Goal: Information Seeking & Learning: Learn about a topic

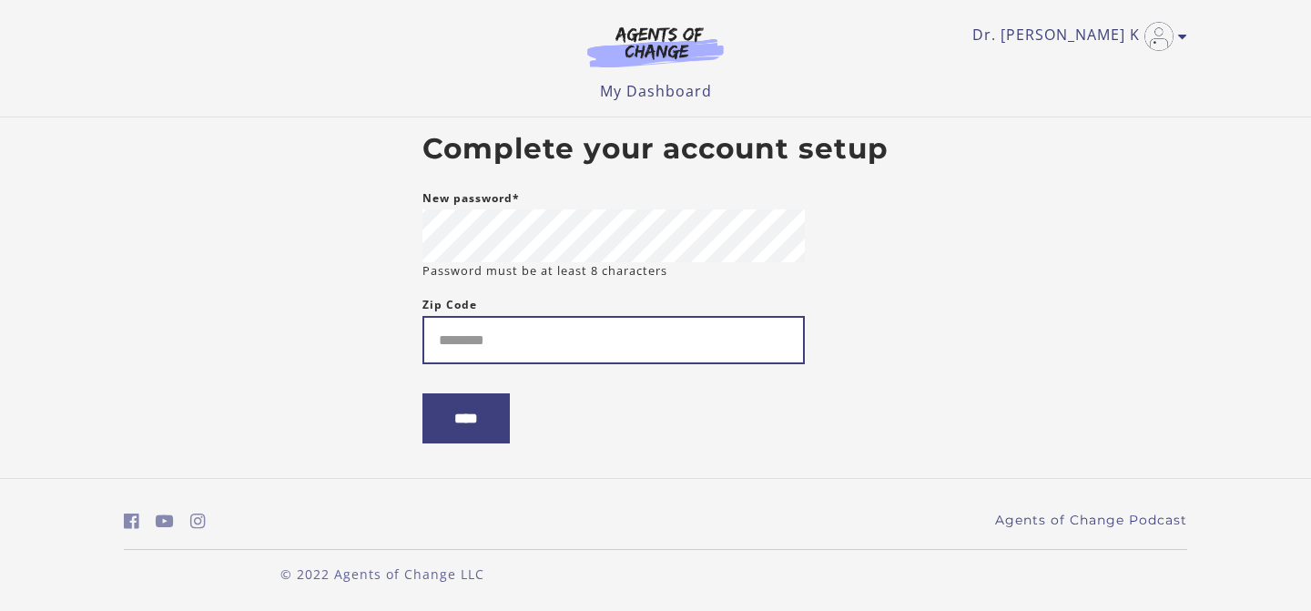
click at [516, 332] on input "Zip Code" at bounding box center [614, 340] width 382 height 48
type input "******"
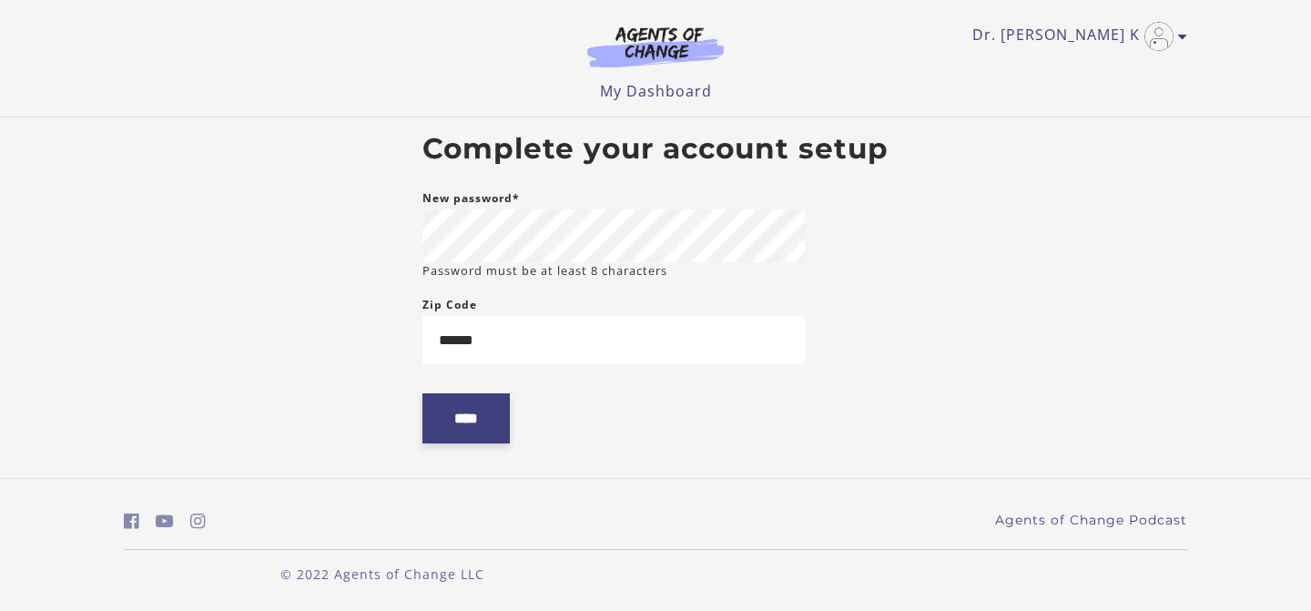
click at [509, 416] on input "****" at bounding box center [466, 418] width 87 height 50
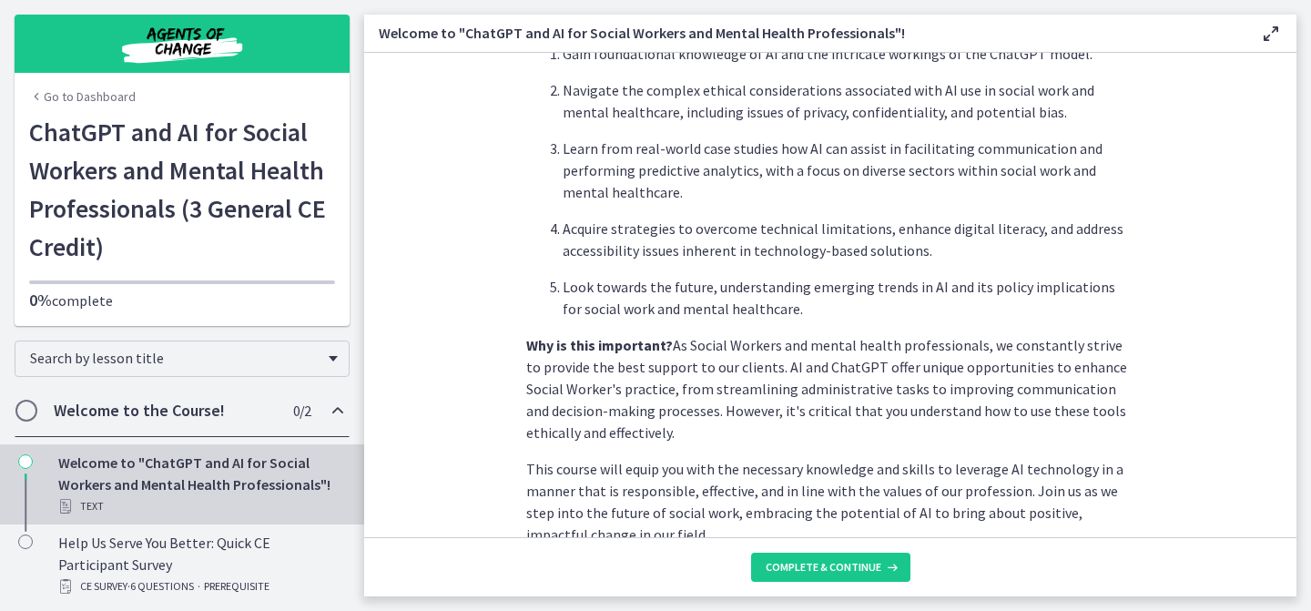
scroll to position [626, 0]
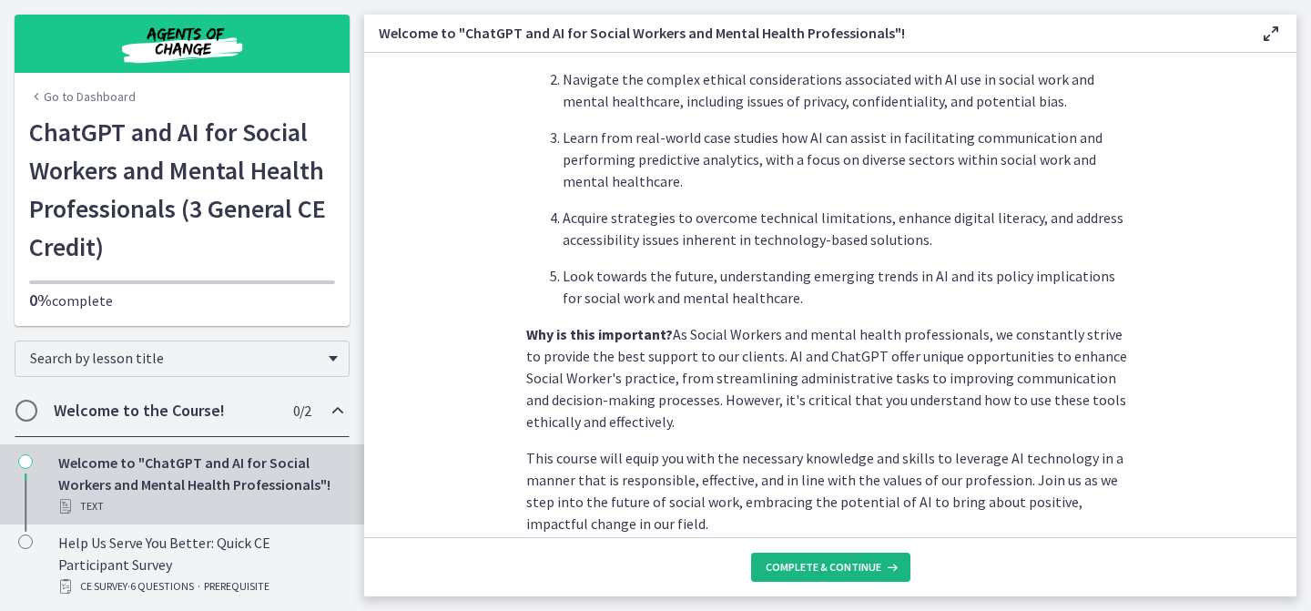
click at [824, 563] on span "Complete & continue" at bounding box center [824, 567] width 116 height 15
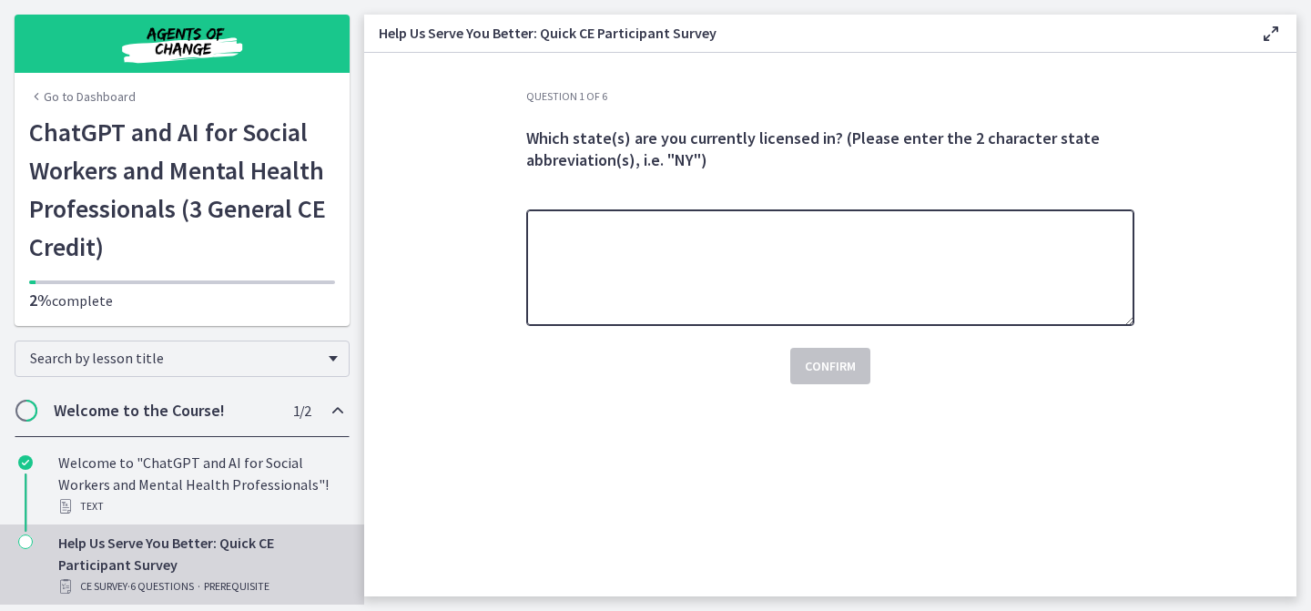
click at [586, 258] on textarea at bounding box center [830, 267] width 608 height 117
type textarea "***"
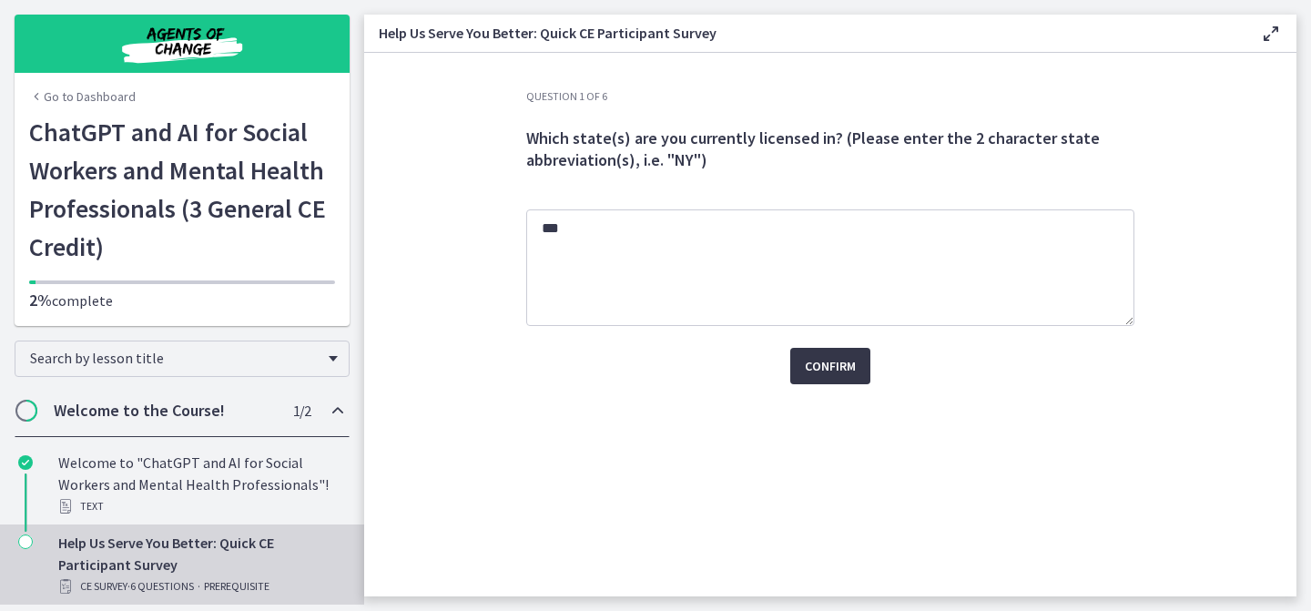
click at [824, 366] on span "Confirm" at bounding box center [830, 366] width 51 height 22
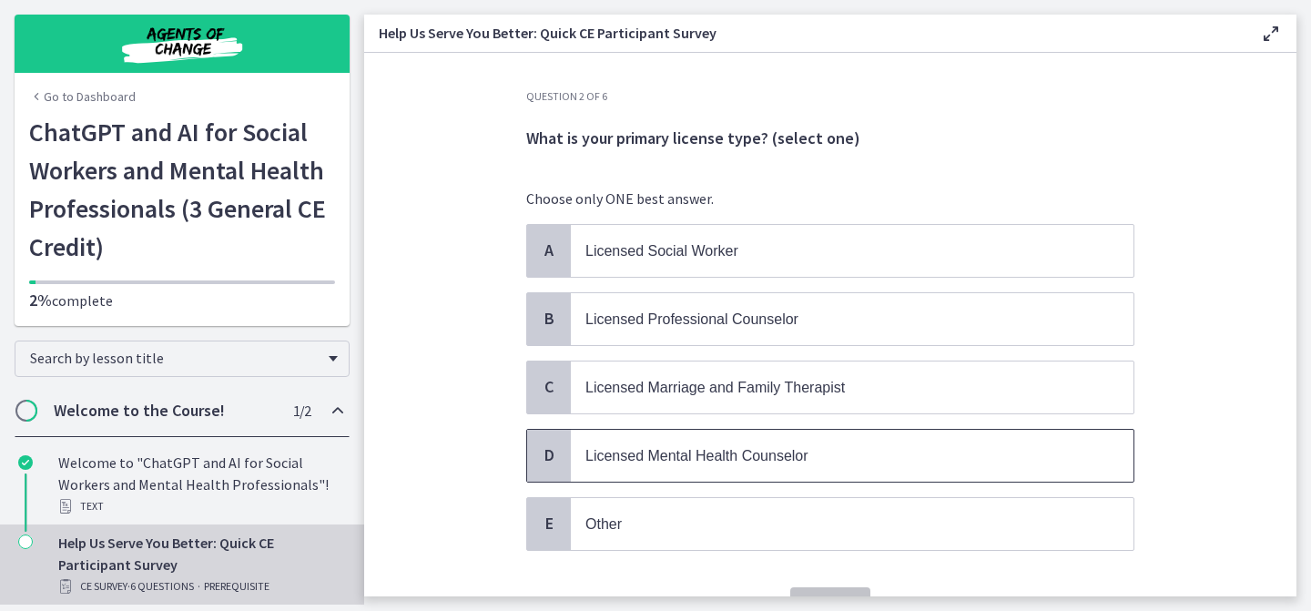
click at [754, 466] on span "Licensed Mental Health Counselor" at bounding box center [852, 456] width 563 height 52
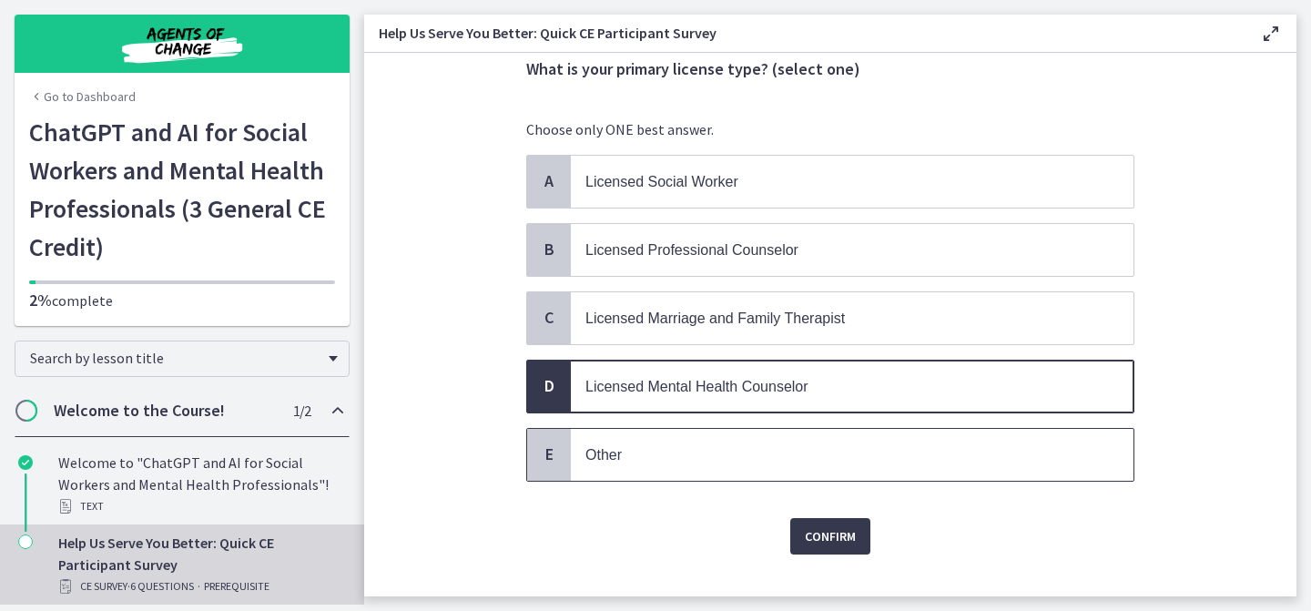
scroll to position [76, 0]
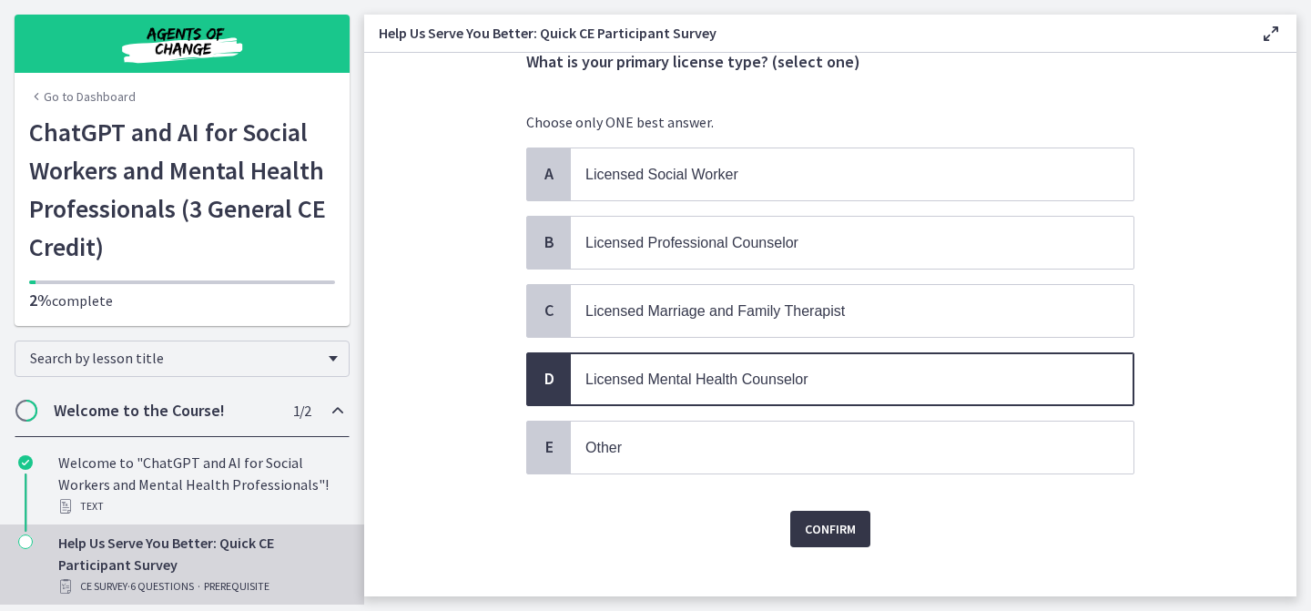
click at [817, 525] on span "Confirm" at bounding box center [830, 529] width 51 height 22
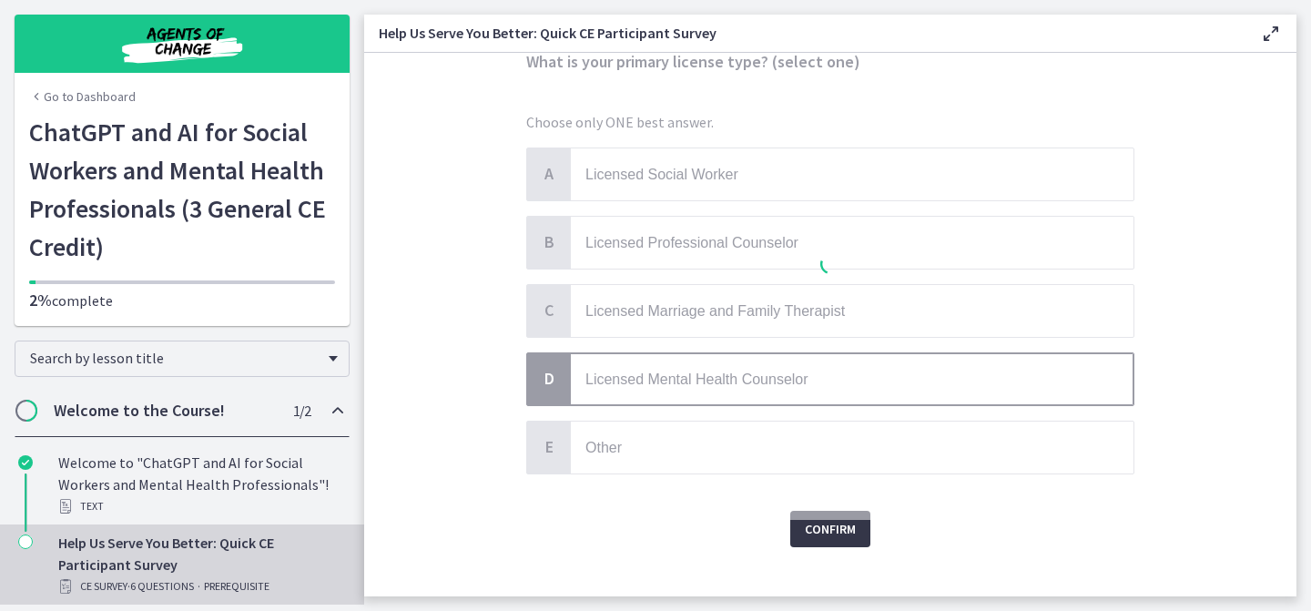
scroll to position [0, 0]
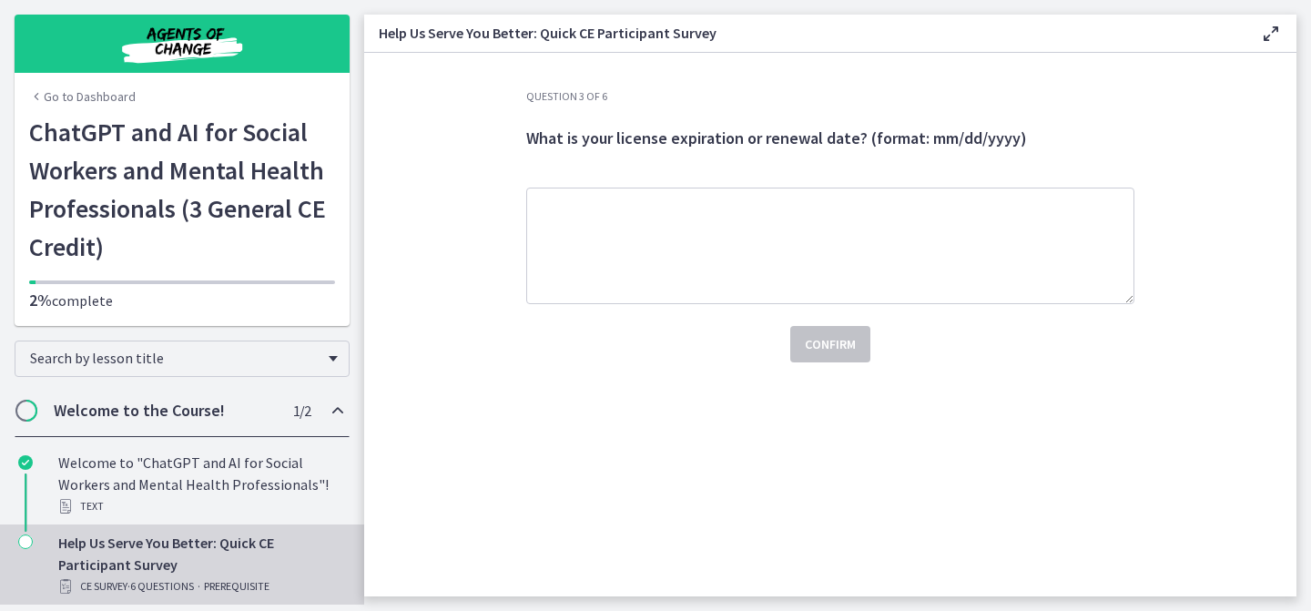
click at [814, 363] on div "Question 3 of 6 What is your license expiration or renewal date? (format: mm/dd…" at bounding box center [830, 342] width 637 height 507
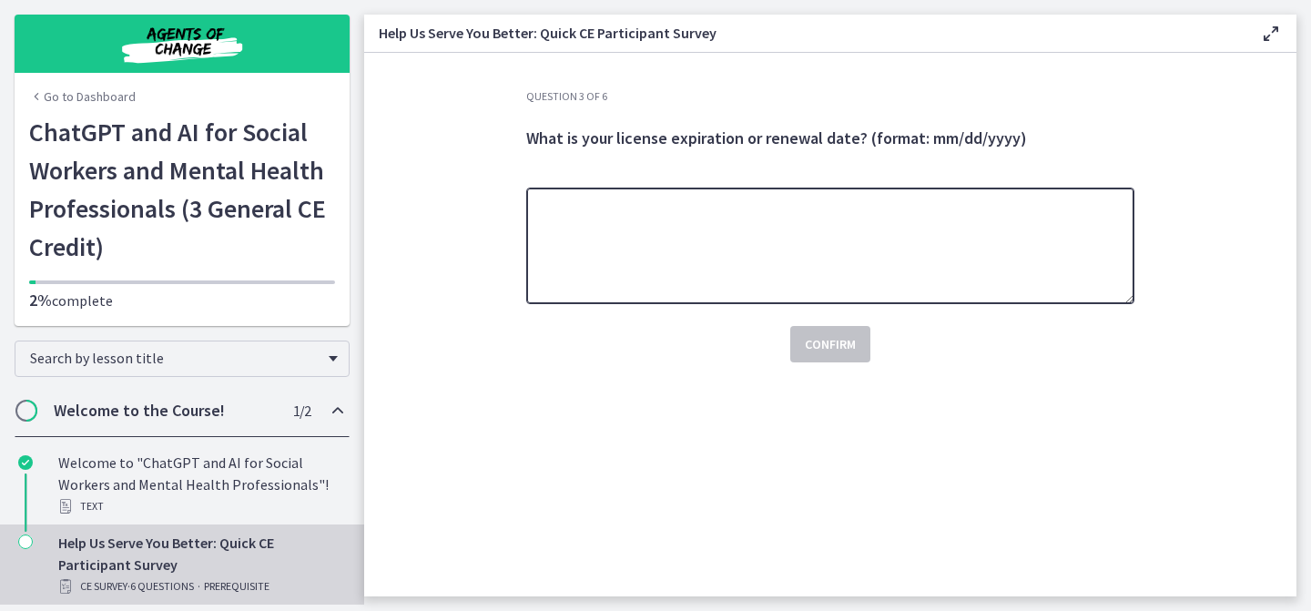
click at [624, 245] on textarea at bounding box center [830, 246] width 608 height 117
type textarea "**********"
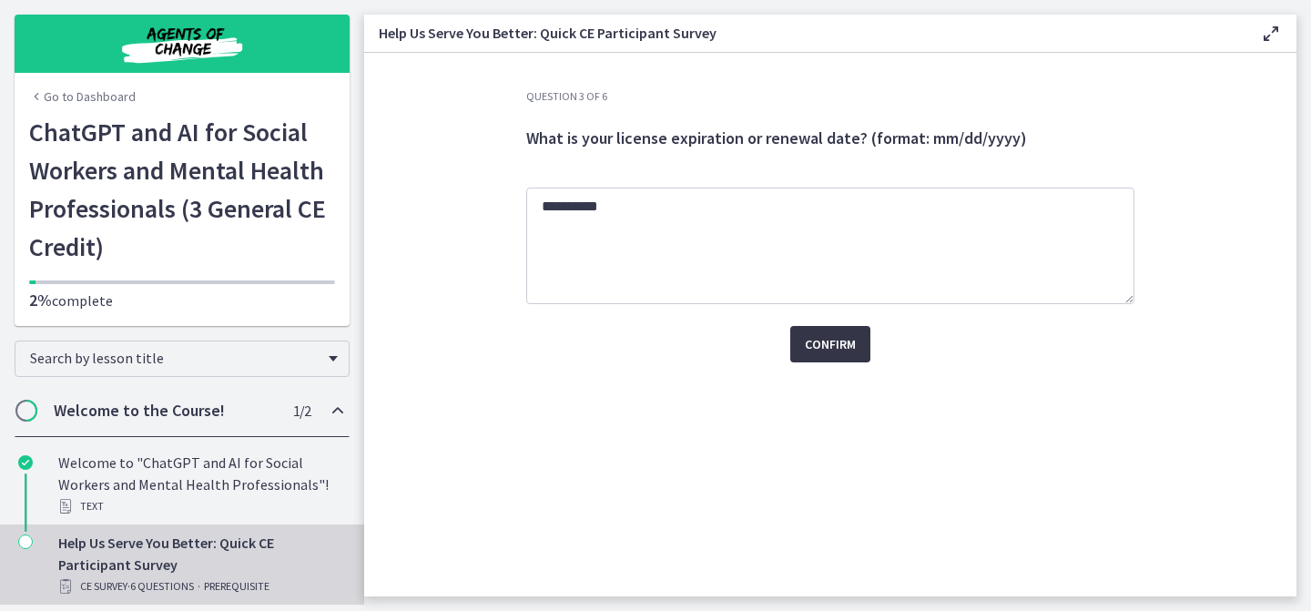
click at [844, 352] on span "Confirm" at bounding box center [830, 344] width 51 height 22
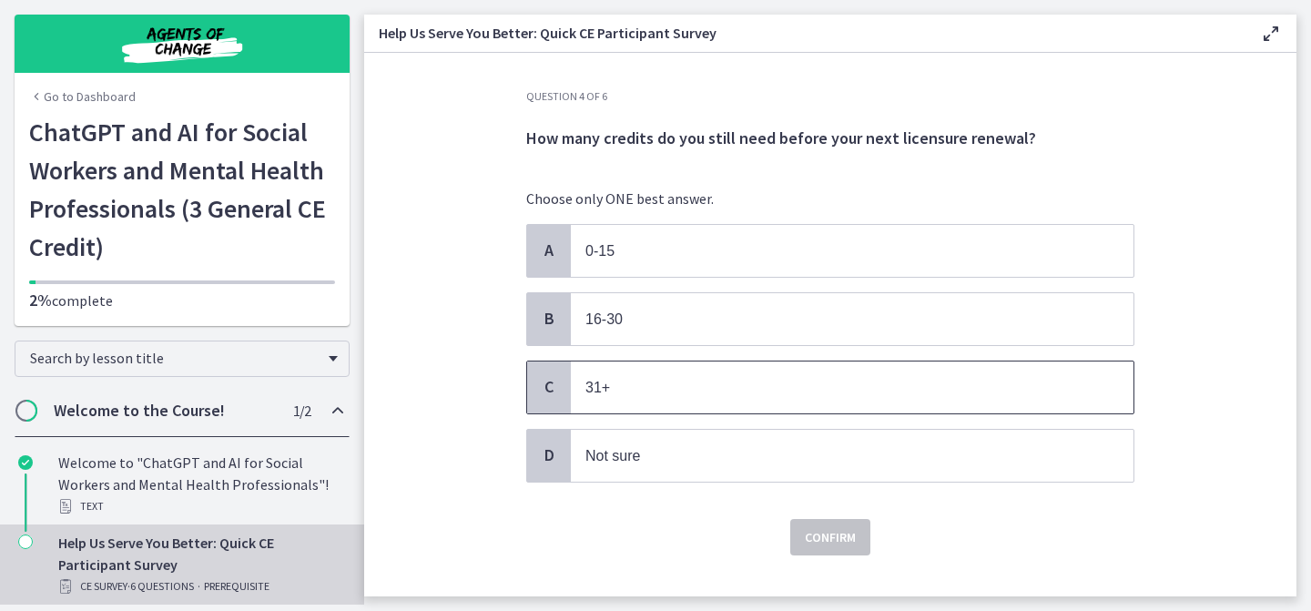
click at [654, 401] on span "31+" at bounding box center [852, 388] width 563 height 52
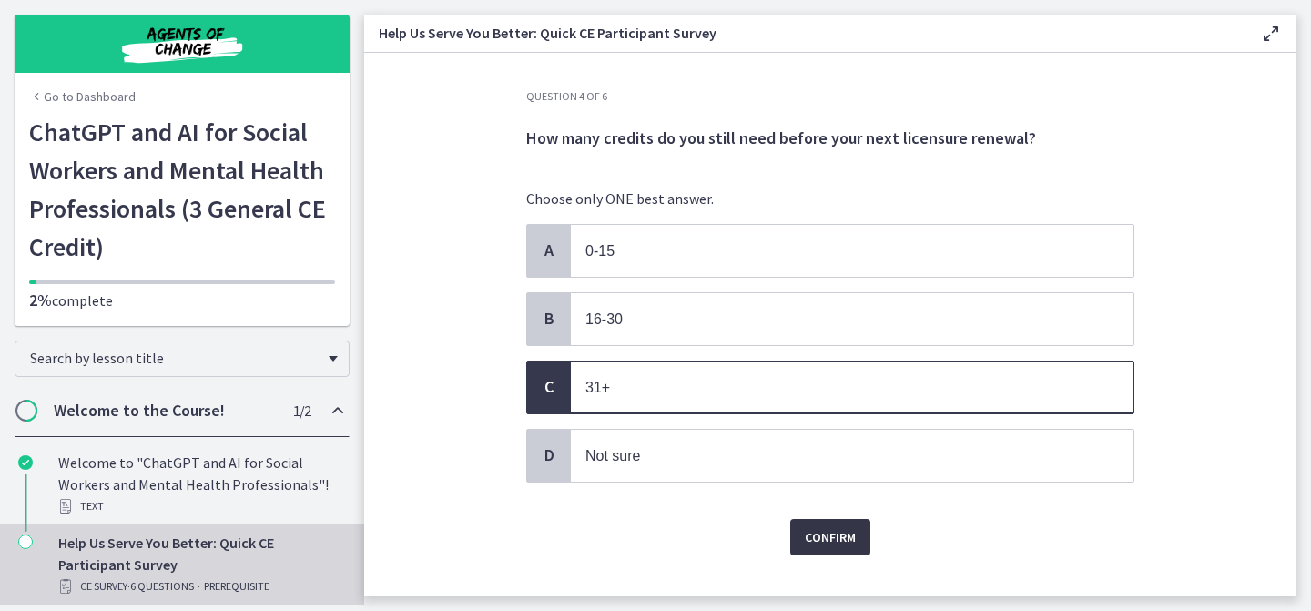
click at [841, 536] on span "Confirm" at bounding box center [830, 537] width 51 height 22
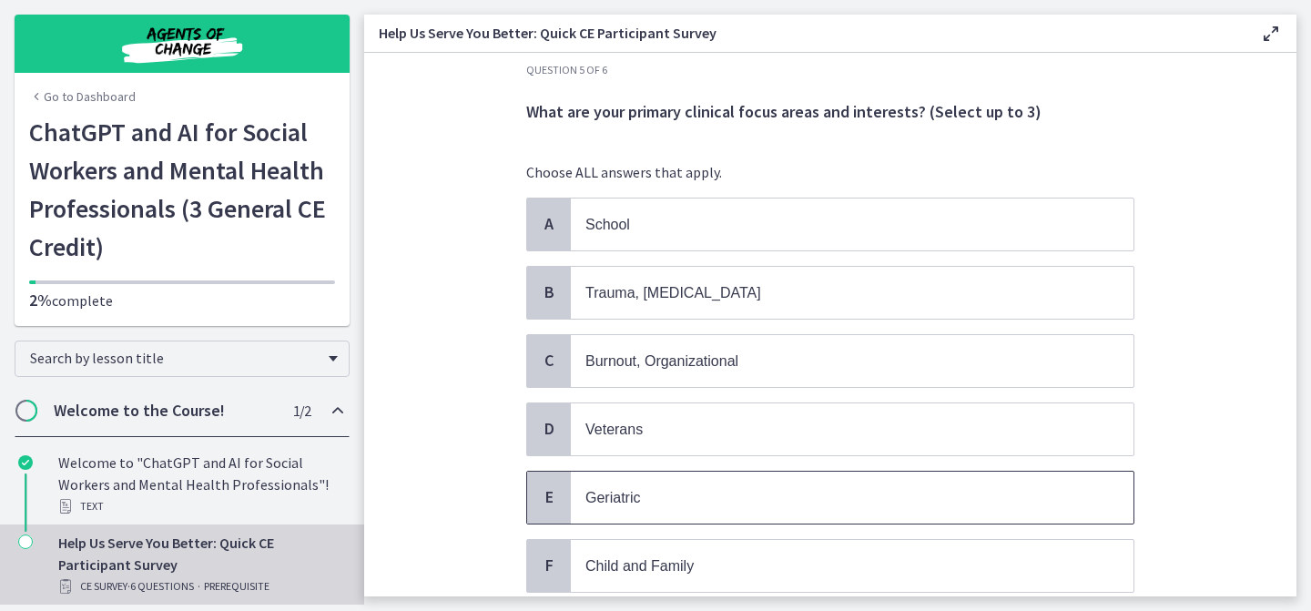
scroll to position [29, 0]
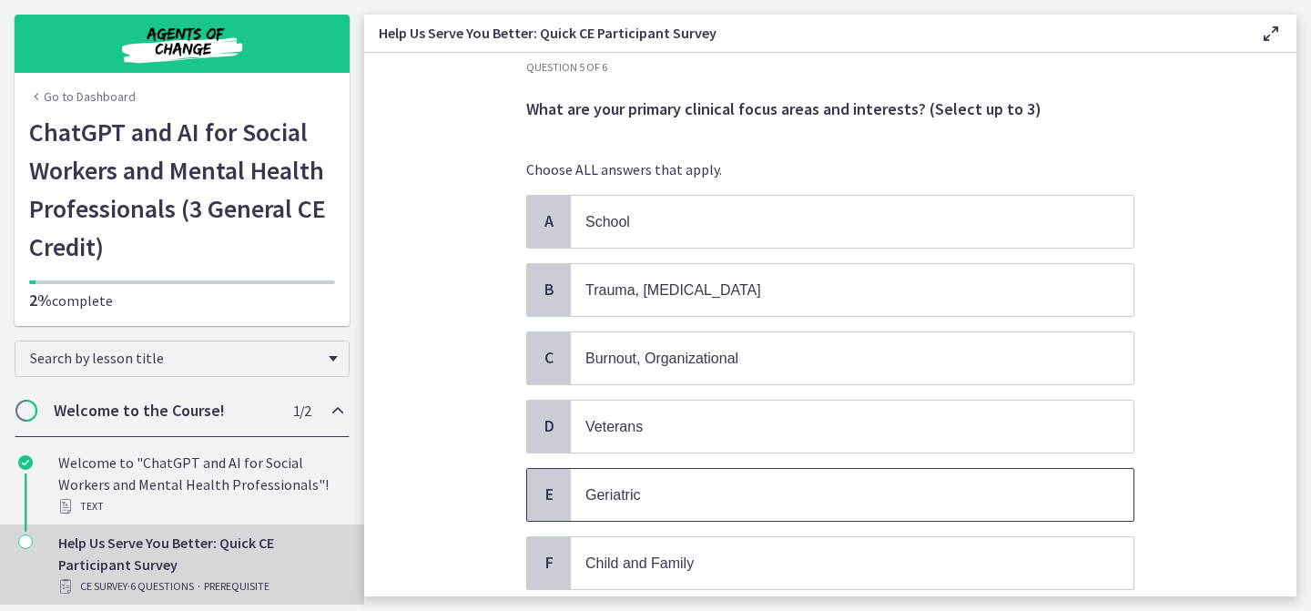
click at [736, 495] on p "Geriatric" at bounding box center [834, 495] width 497 height 23
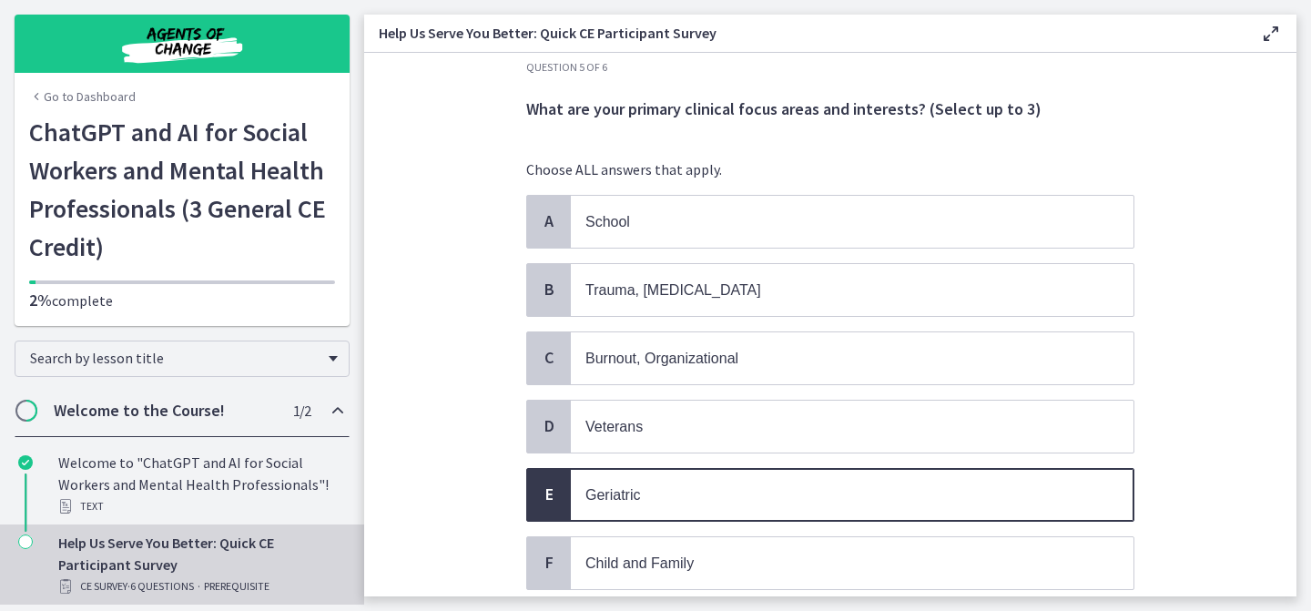
click at [736, 495] on p "Geriatric" at bounding box center [834, 495] width 497 height 23
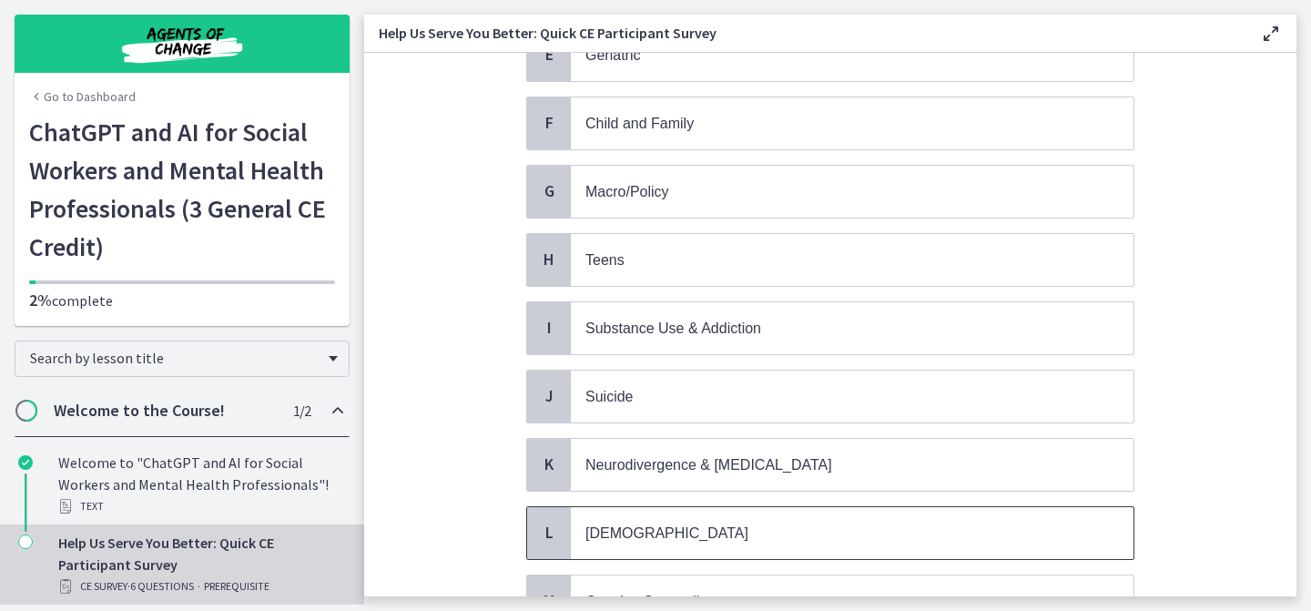
scroll to position [466, 0]
click at [651, 353] on div "A School B Trauma, PTSD C Burnout, Organizational D Veterans E Geriatric F Chil…" at bounding box center [830, 263] width 608 height 1010
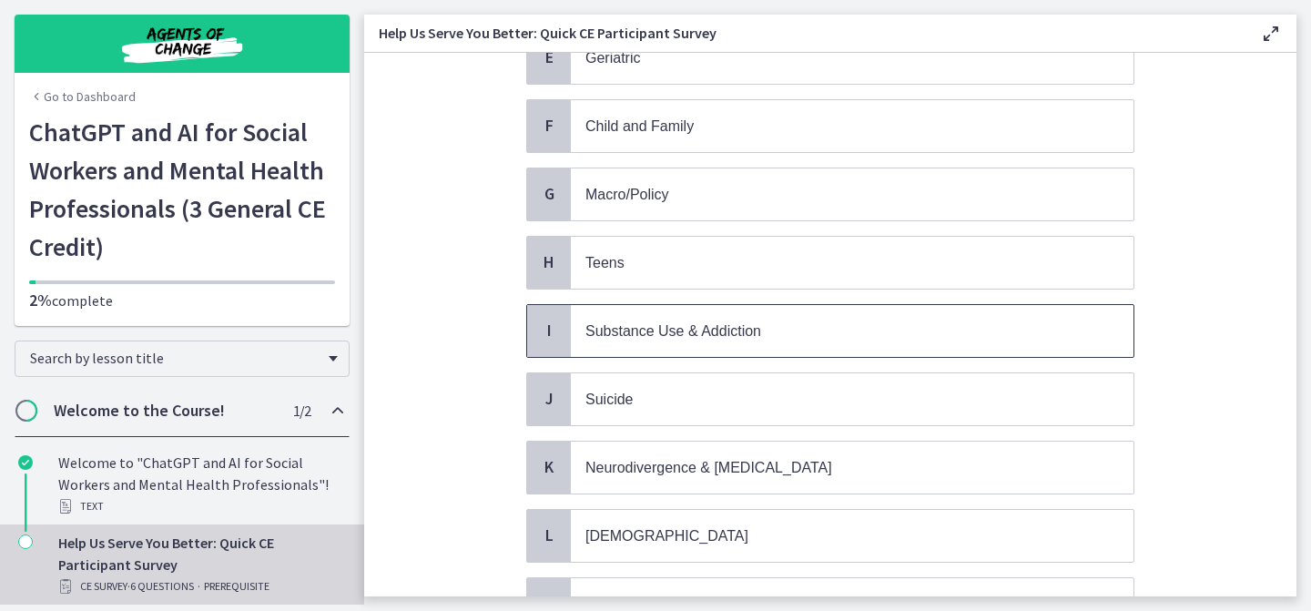
click at [683, 323] on span "Substance Use & Addiction" at bounding box center [674, 330] width 176 height 15
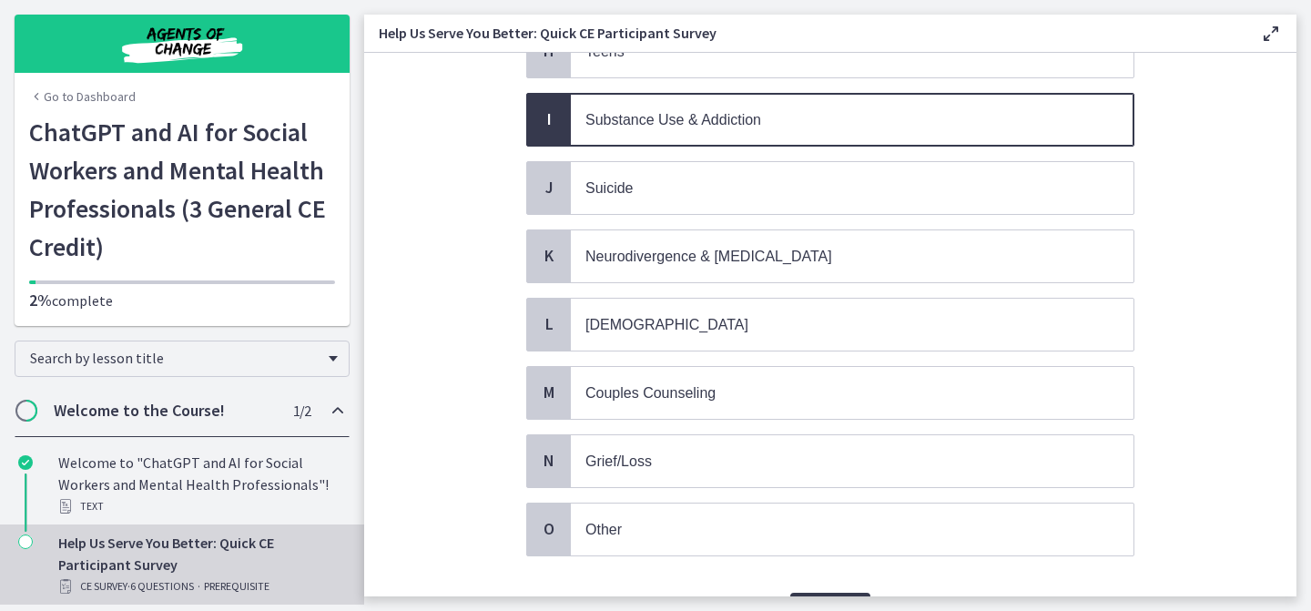
scroll to position [769, 0]
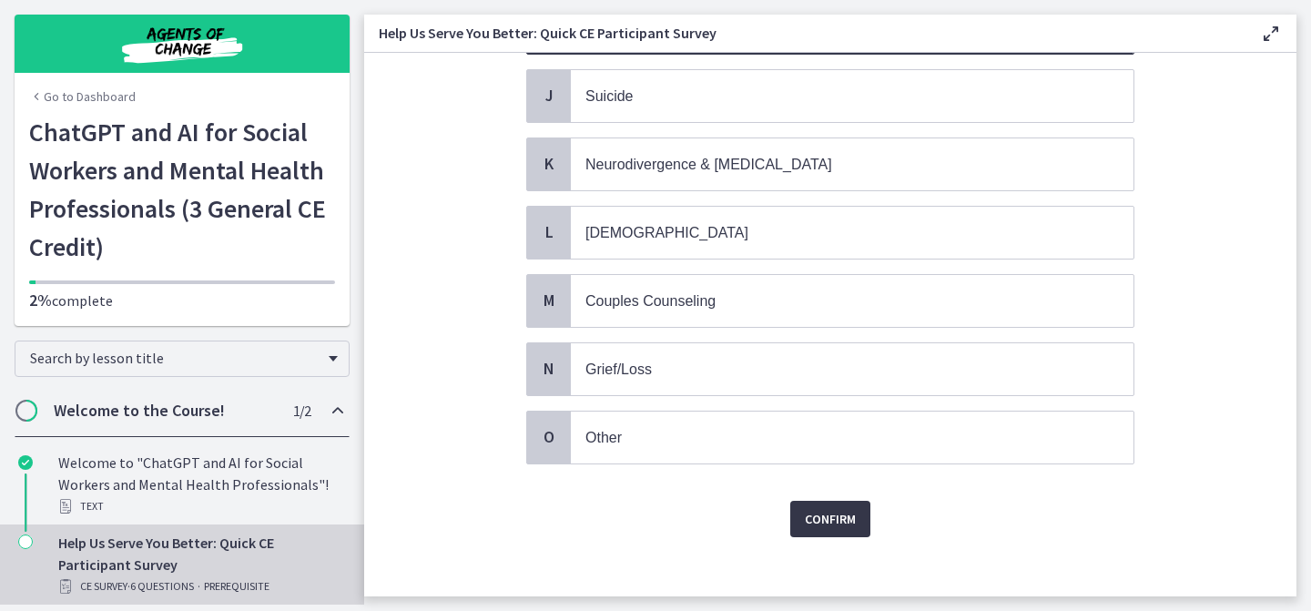
click at [857, 504] on button "Confirm" at bounding box center [830, 519] width 80 height 36
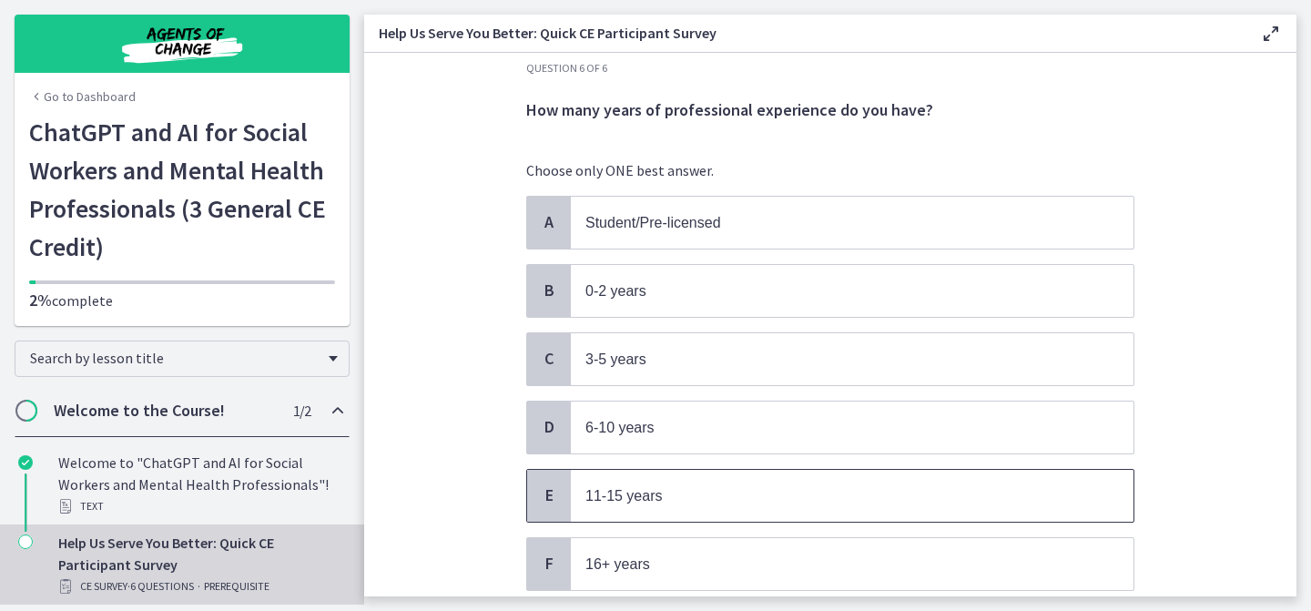
scroll to position [16, 0]
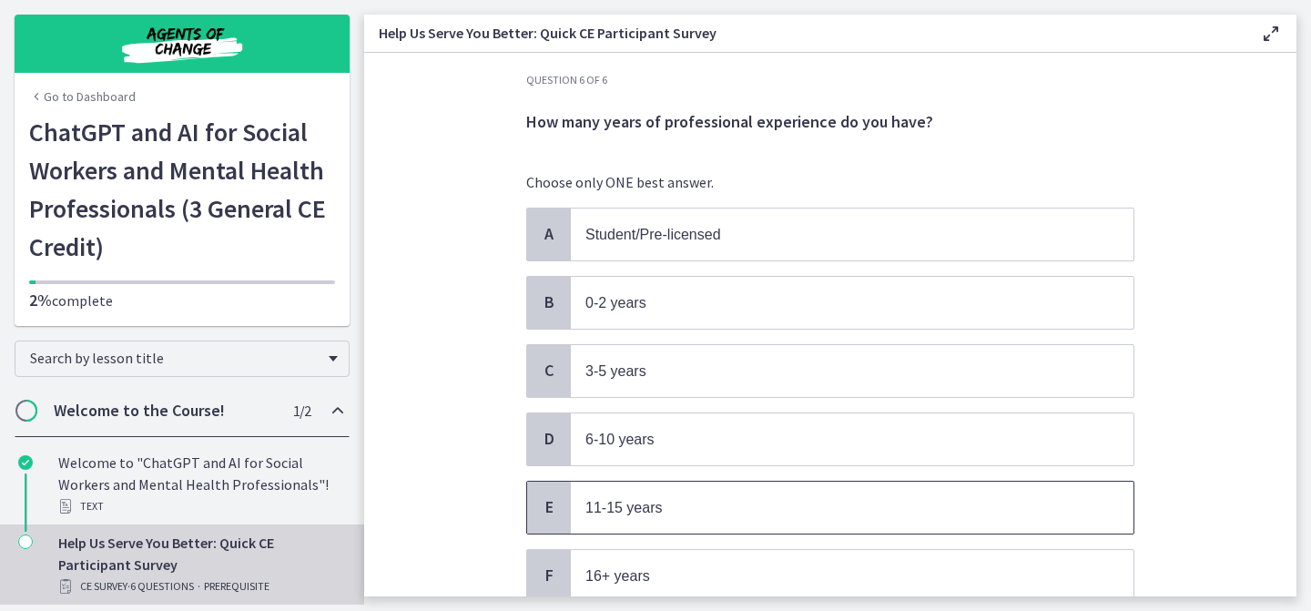
click at [673, 509] on p "11-15 years" at bounding box center [834, 507] width 497 height 23
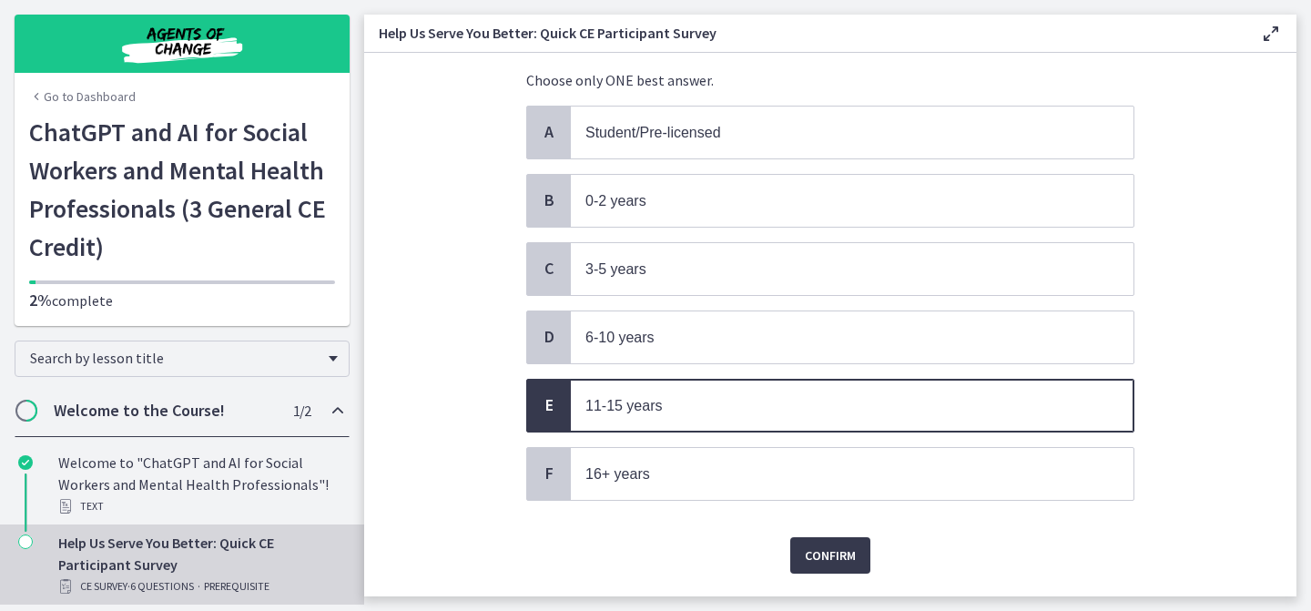
scroll to position [163, 0]
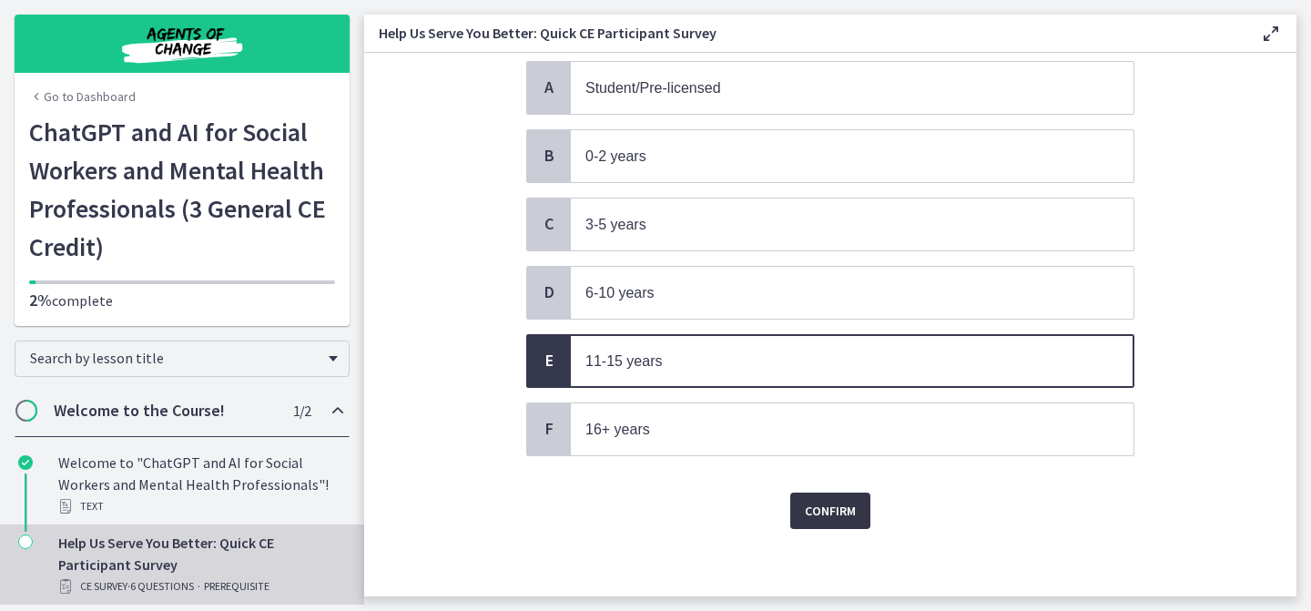
click at [827, 504] on span "Confirm" at bounding box center [830, 511] width 51 height 22
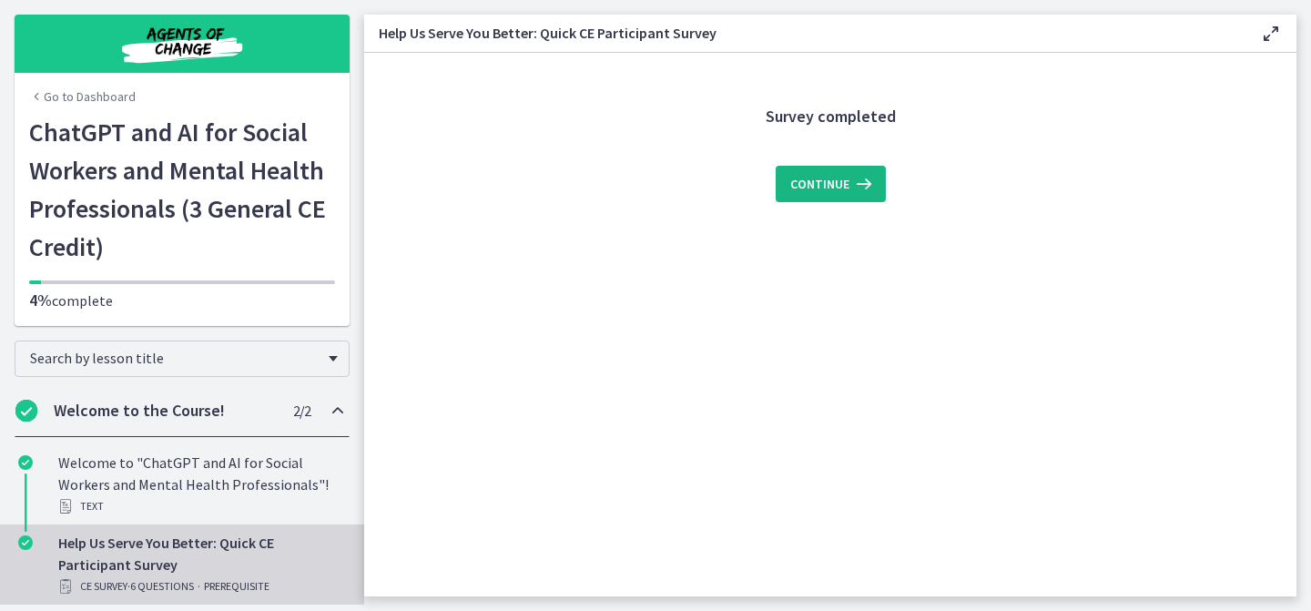
scroll to position [0, 0]
click at [833, 185] on span "Continue" at bounding box center [819, 184] width 59 height 22
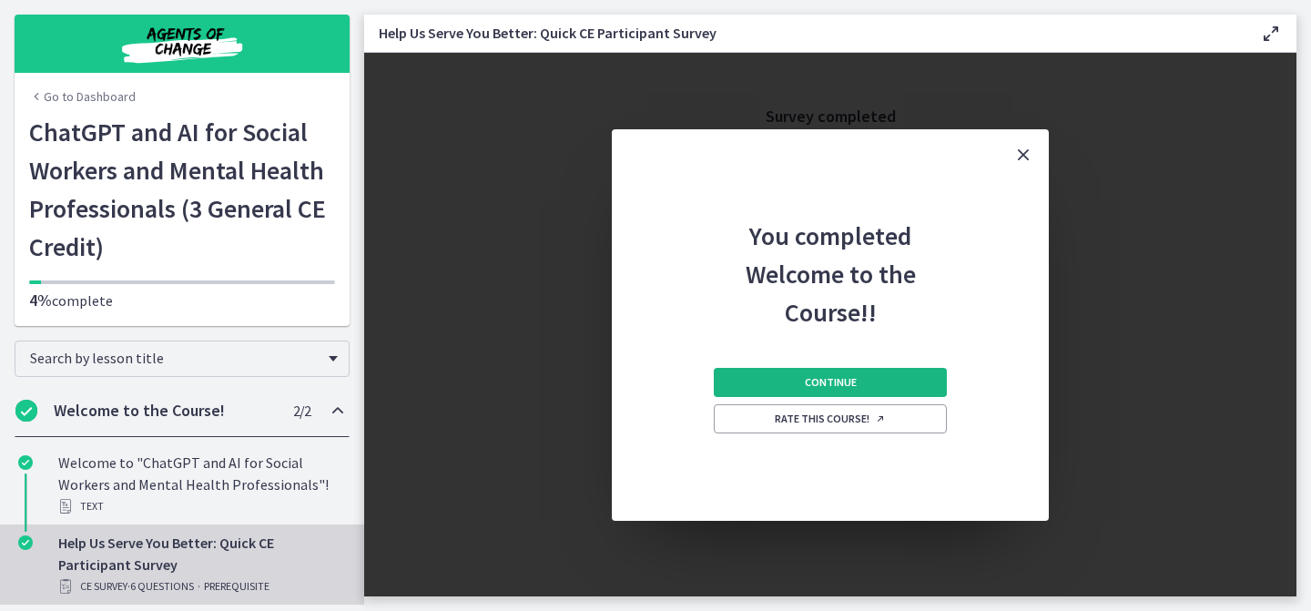
click at [889, 391] on button "Continue" at bounding box center [830, 382] width 233 height 29
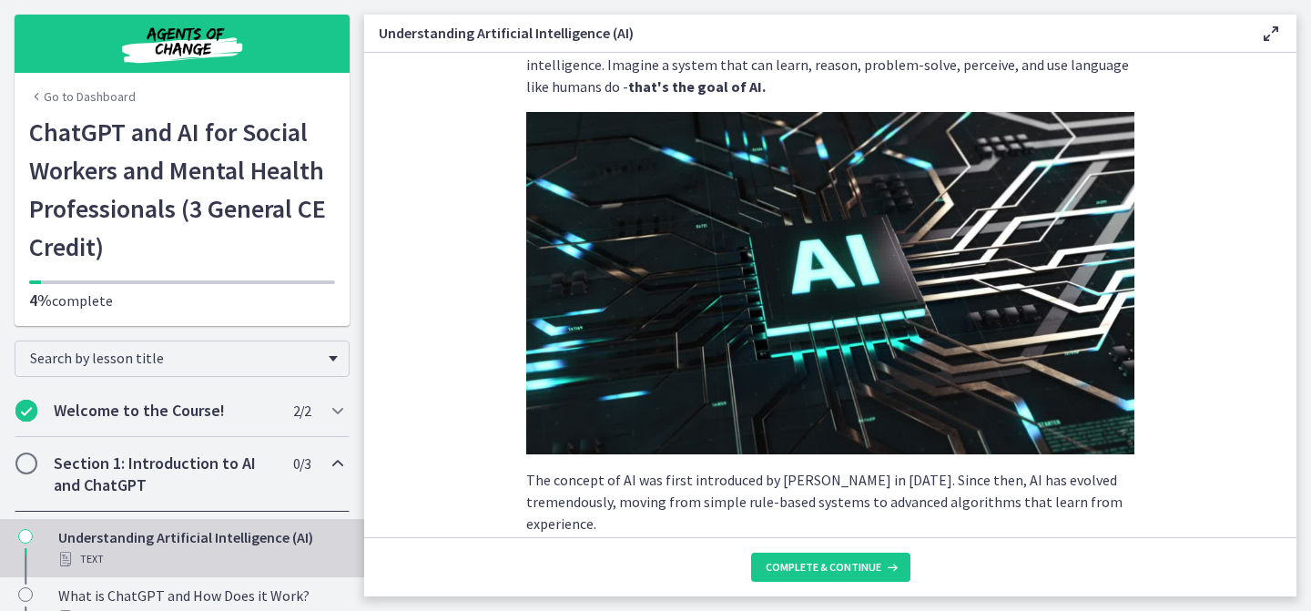
scroll to position [87, 0]
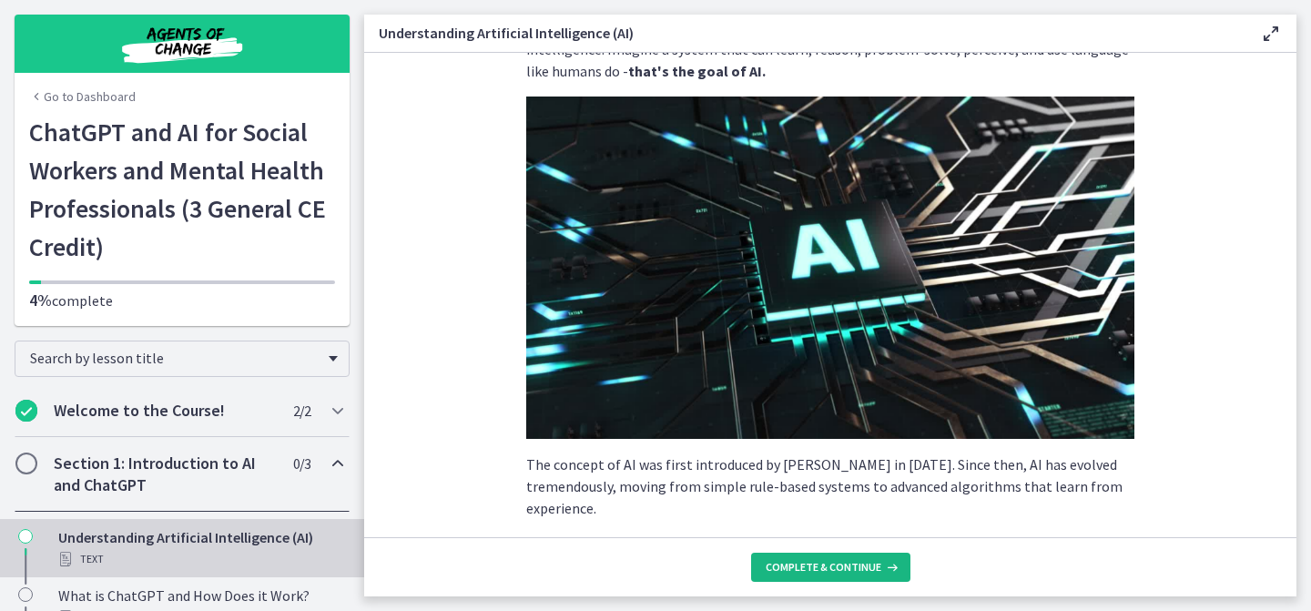
click at [862, 573] on span "Complete & continue" at bounding box center [824, 567] width 116 height 15
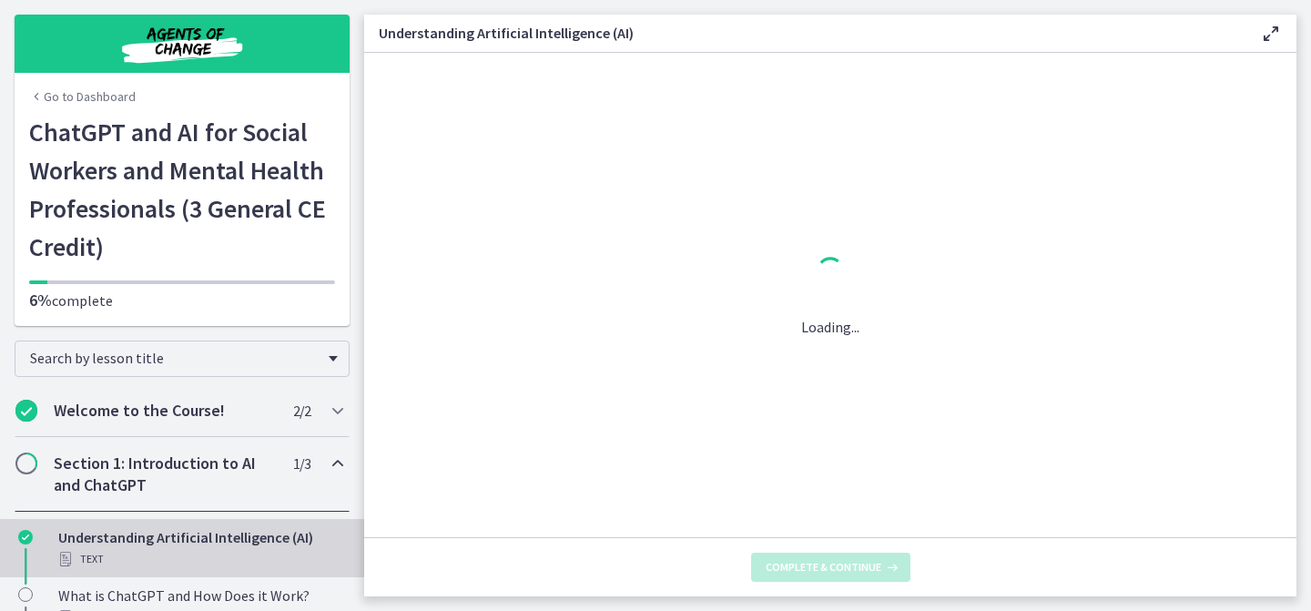
scroll to position [0, 0]
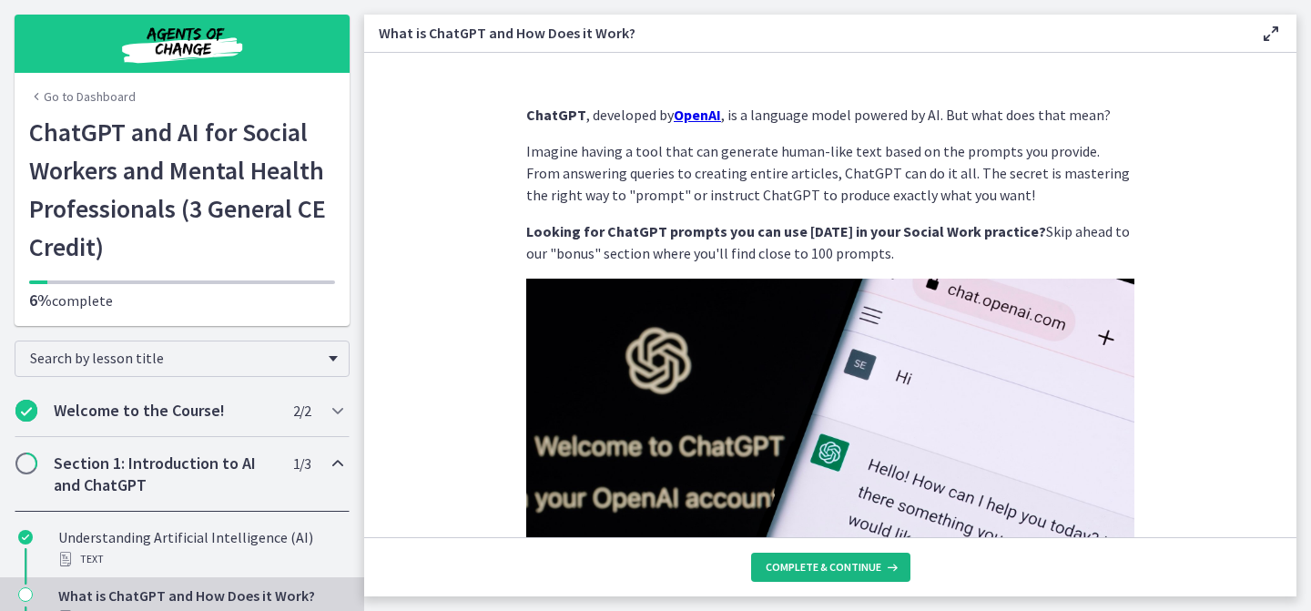
click at [861, 562] on span "Complete & continue" at bounding box center [824, 567] width 116 height 15
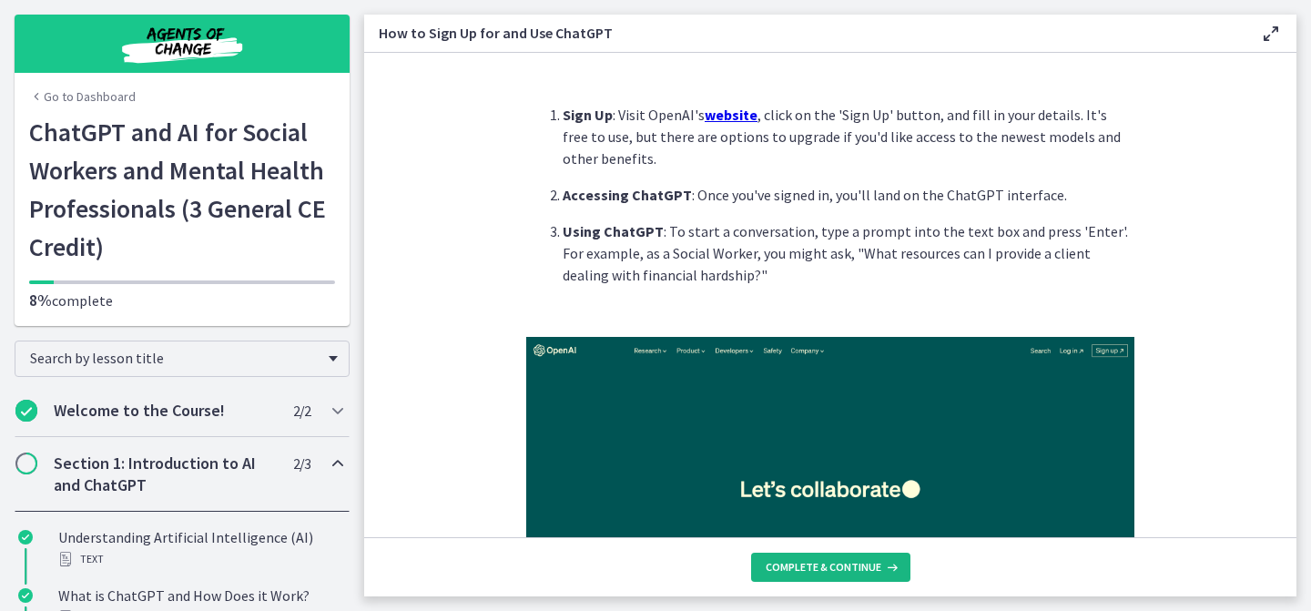
click at [839, 574] on span "Complete & continue" at bounding box center [824, 567] width 116 height 15
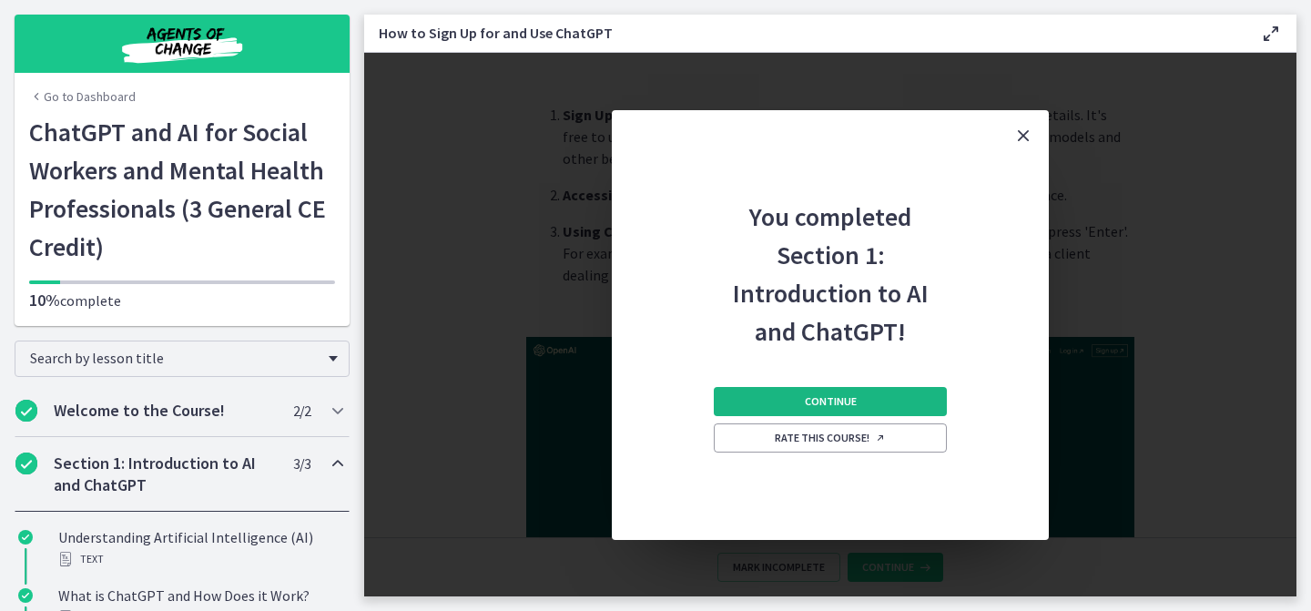
click at [875, 403] on button "Continue" at bounding box center [830, 401] width 233 height 29
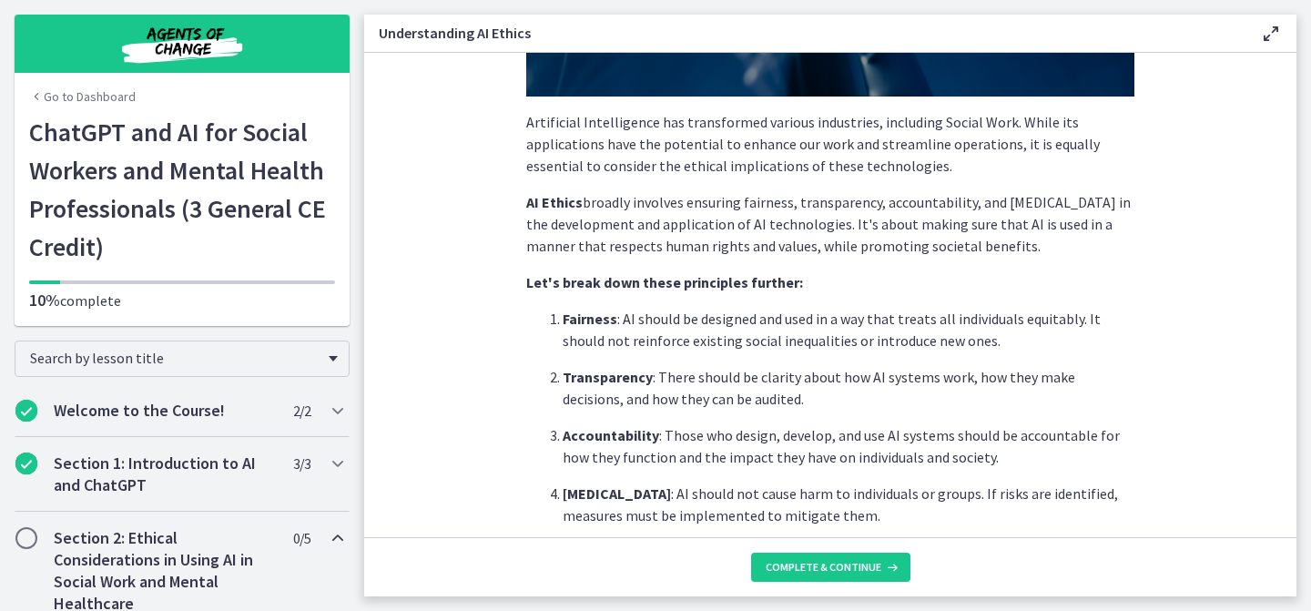
scroll to position [373, 0]
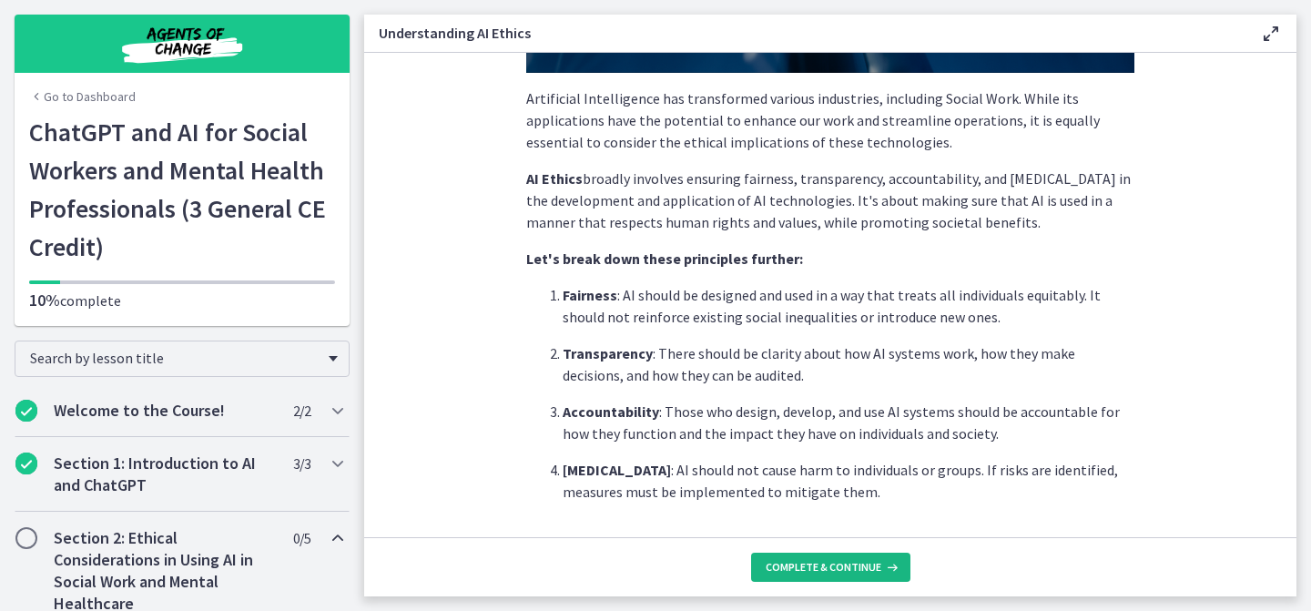
click at [874, 567] on span "Complete & continue" at bounding box center [824, 567] width 116 height 15
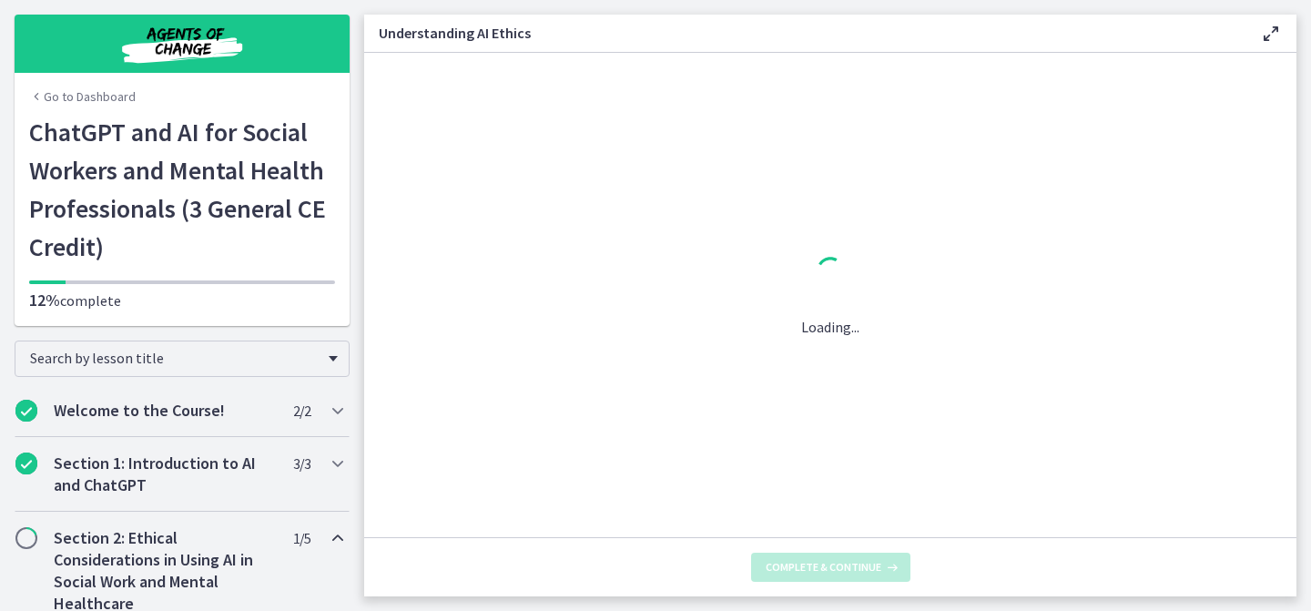
scroll to position [0, 0]
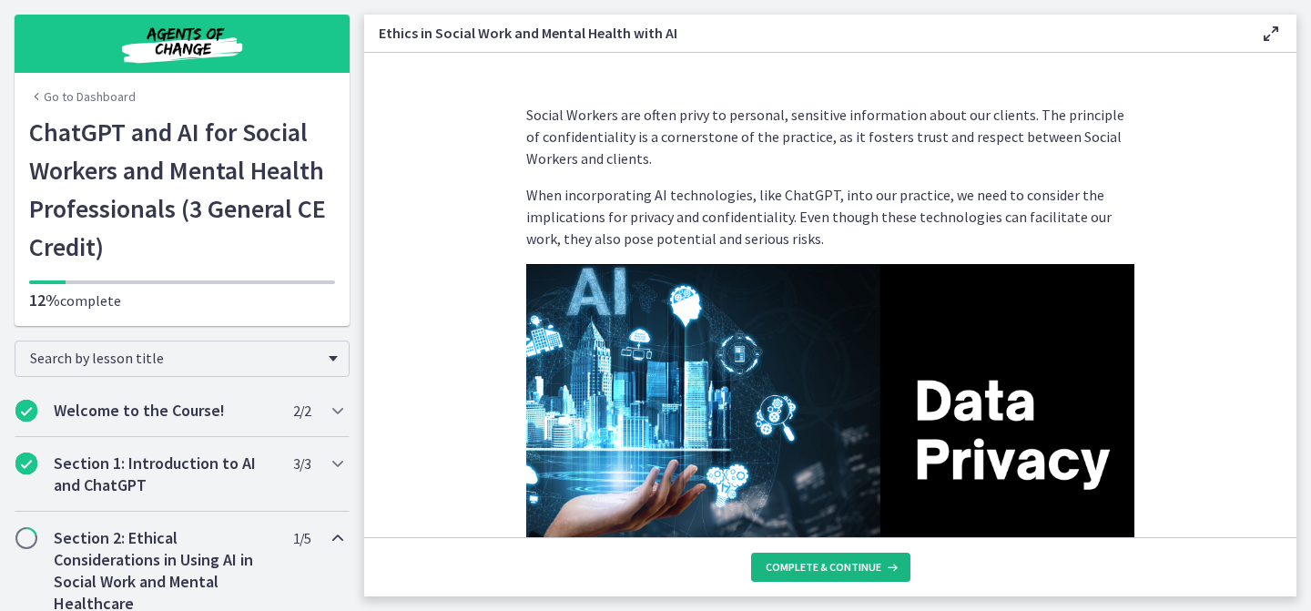
click at [876, 573] on span "Complete & continue" at bounding box center [824, 567] width 116 height 15
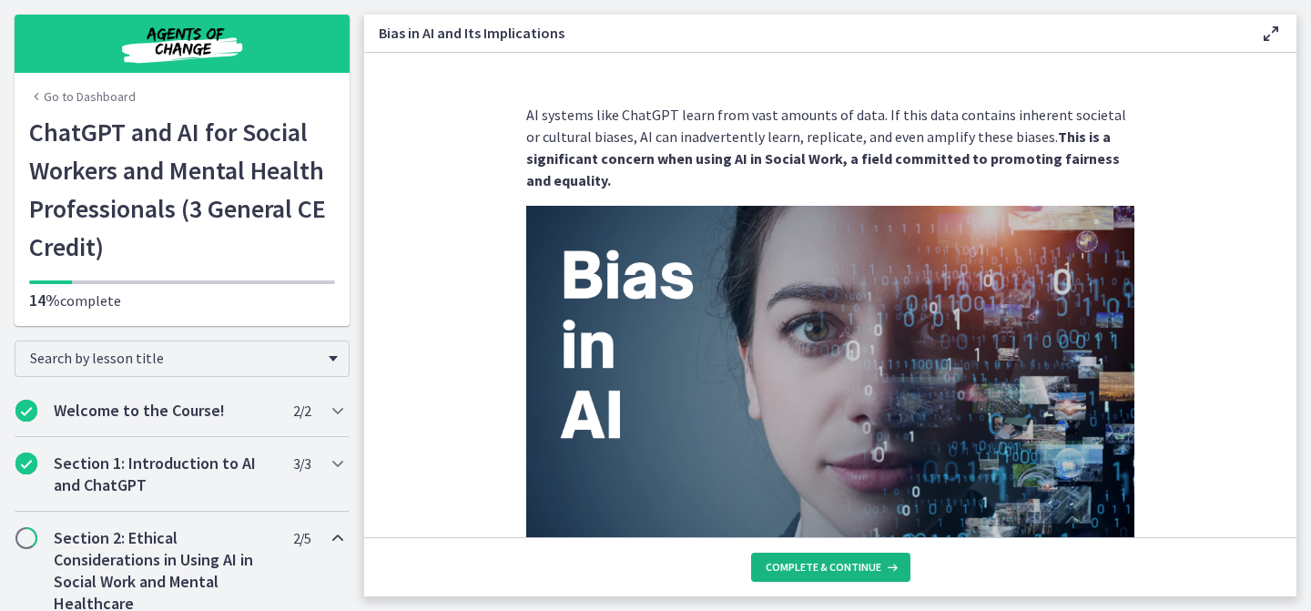
click at [876, 573] on span "Complete & continue" at bounding box center [824, 567] width 116 height 15
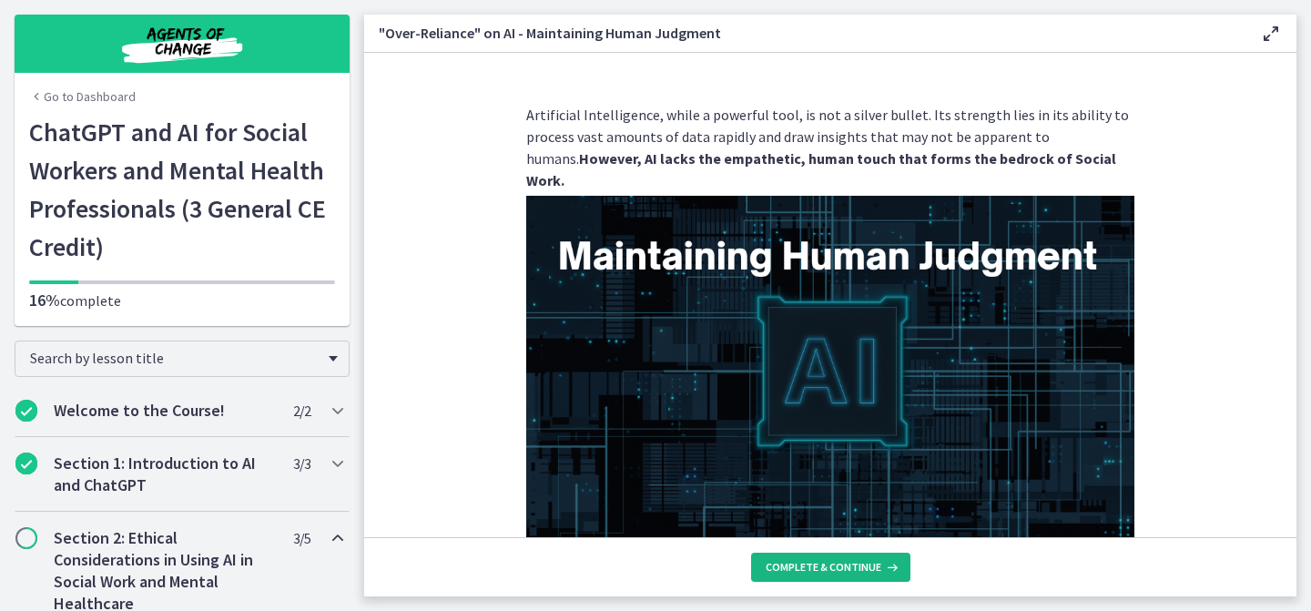
click at [875, 573] on span "Complete & continue" at bounding box center [824, 567] width 116 height 15
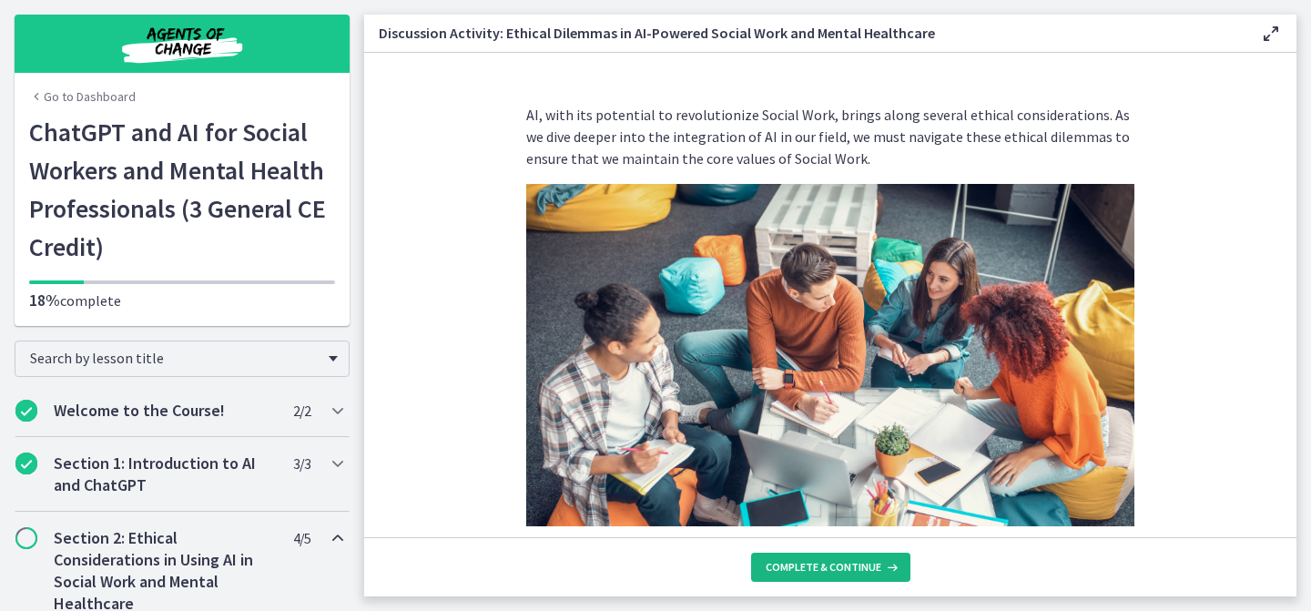
click at [875, 573] on span "Complete & continue" at bounding box center [824, 567] width 116 height 15
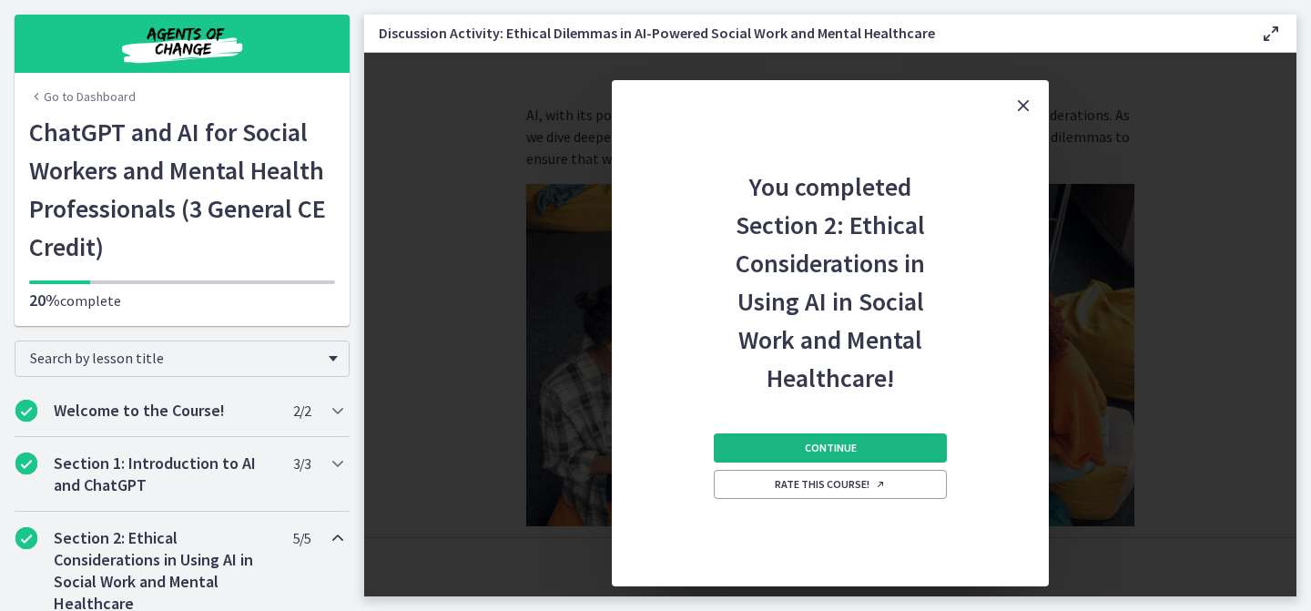
click at [769, 454] on button "Continue" at bounding box center [830, 447] width 233 height 29
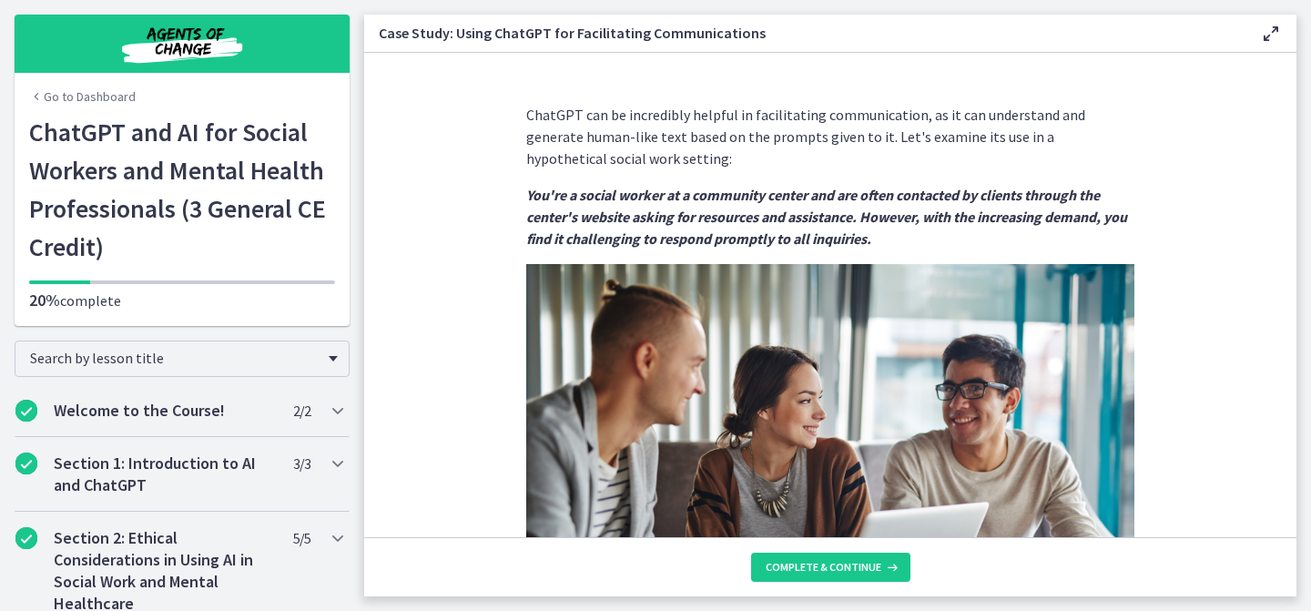
click at [769, 455] on img at bounding box center [830, 435] width 608 height 342
click at [804, 576] on button "Complete & continue" at bounding box center [830, 567] width 159 height 29
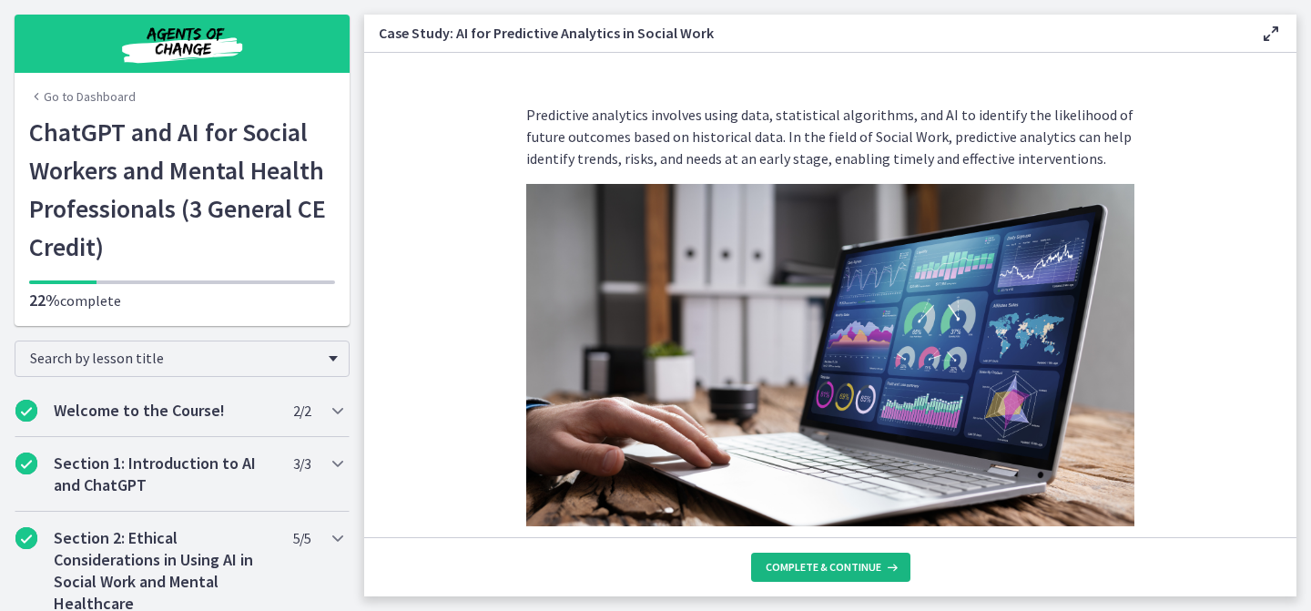
click at [804, 566] on span "Complete & continue" at bounding box center [824, 567] width 116 height 15
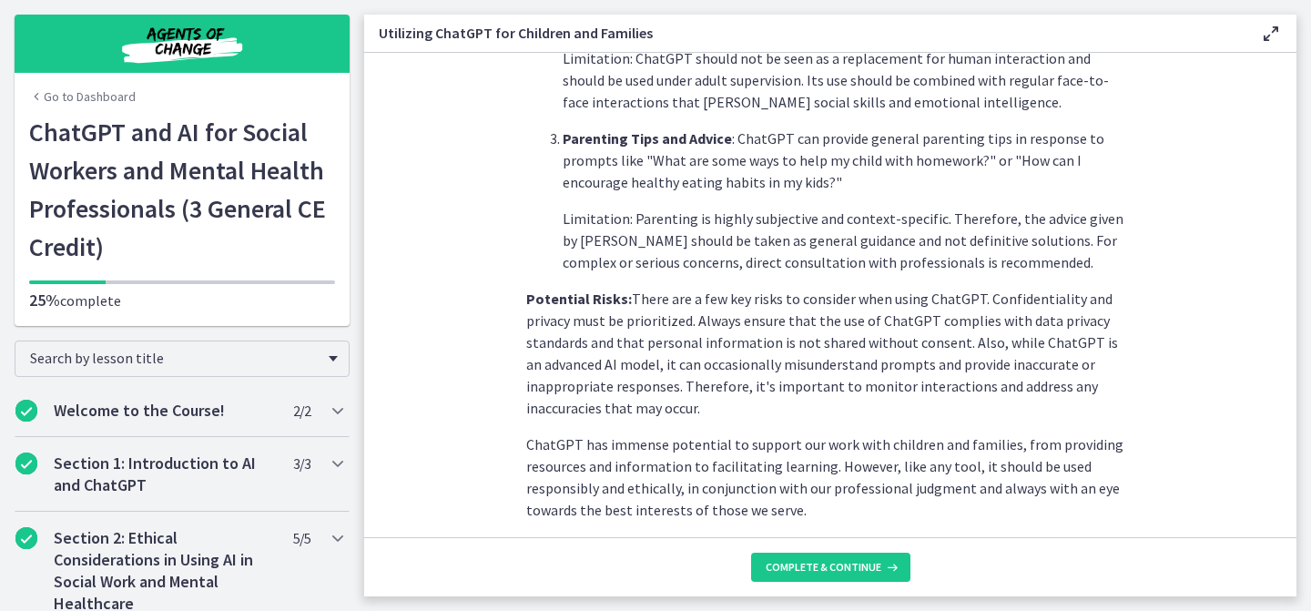
scroll to position [819, 0]
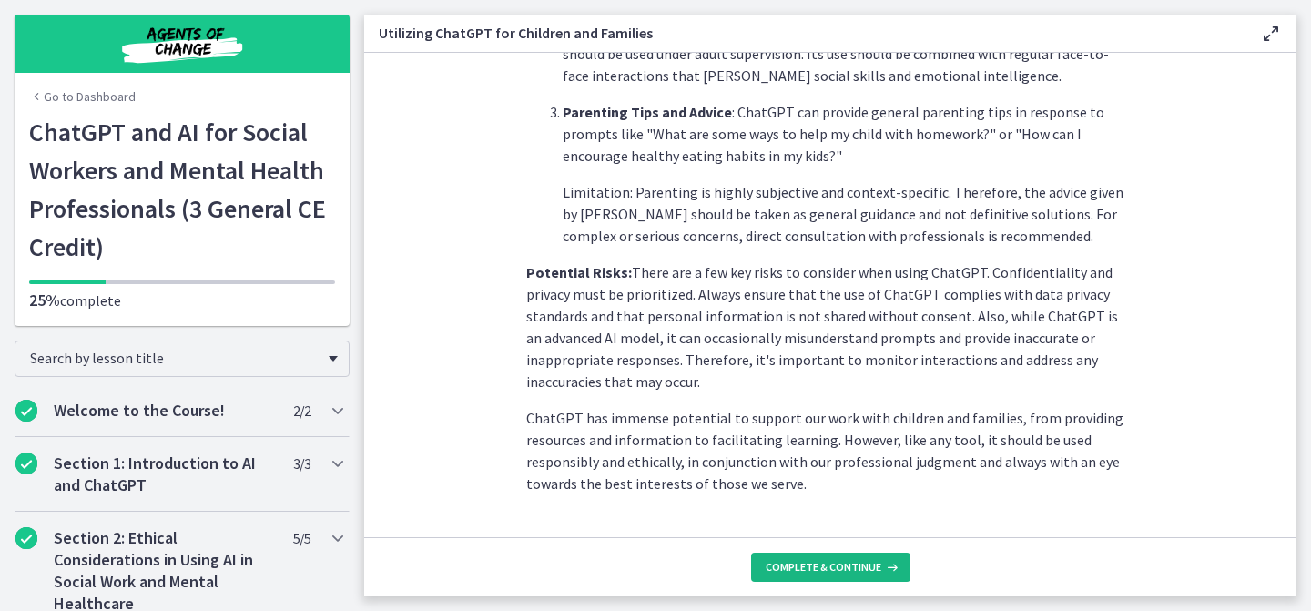
click at [818, 576] on button "Complete & continue" at bounding box center [830, 567] width 159 height 29
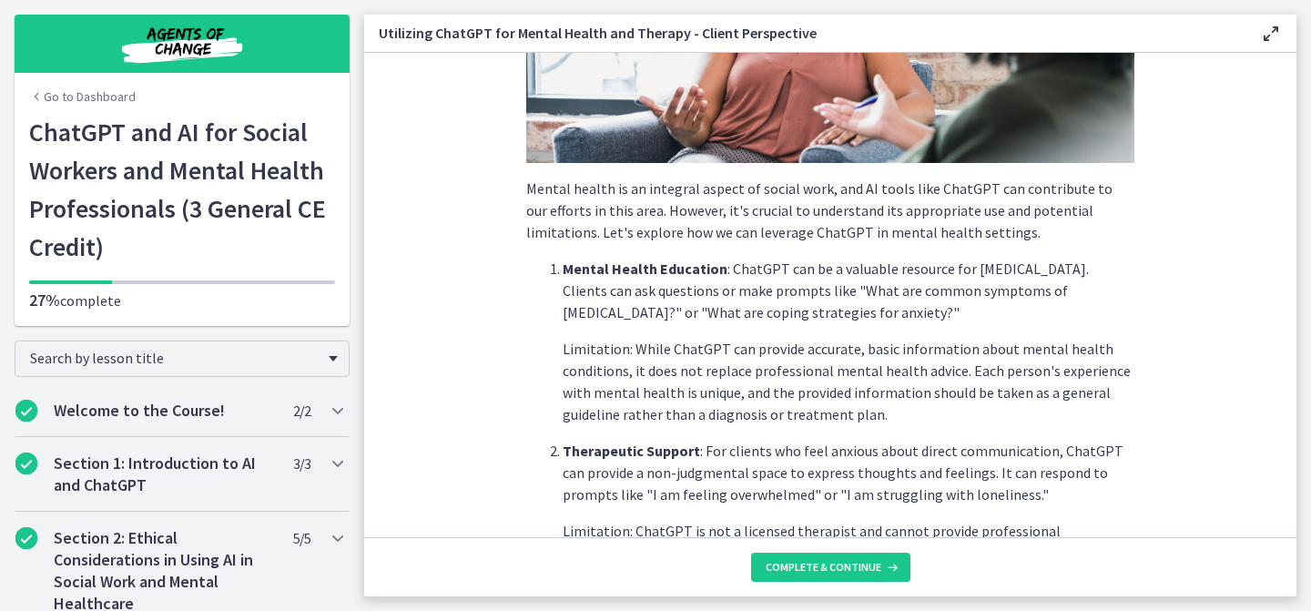
scroll to position [324, 0]
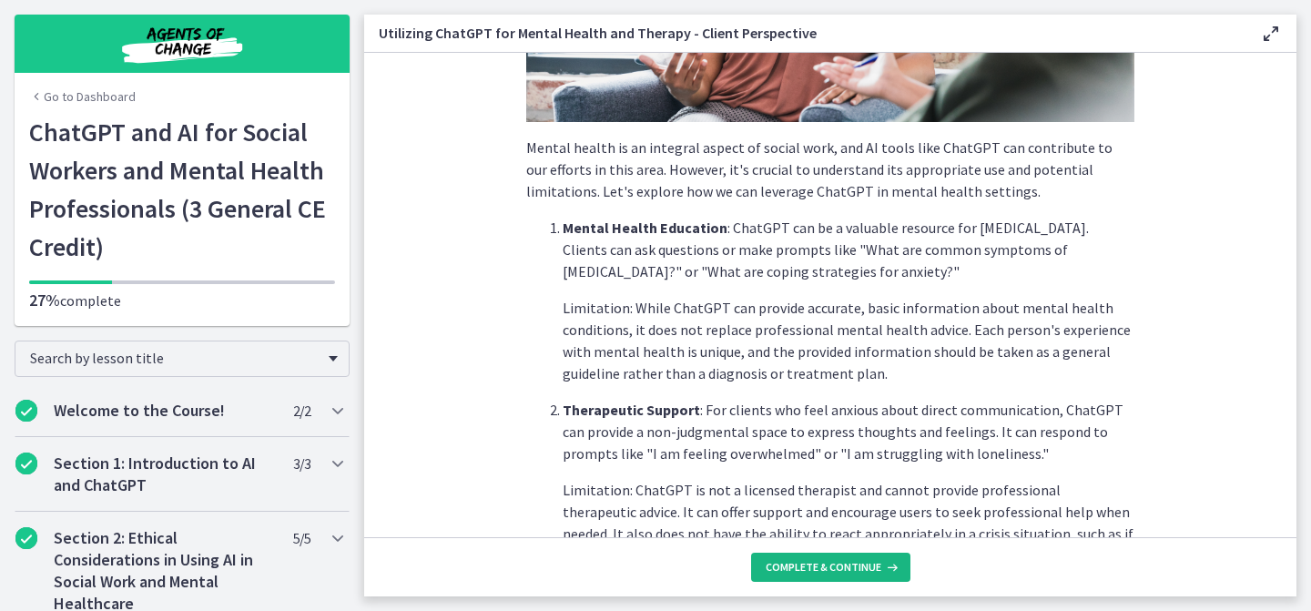
click at [849, 576] on button "Complete & continue" at bounding box center [830, 567] width 159 height 29
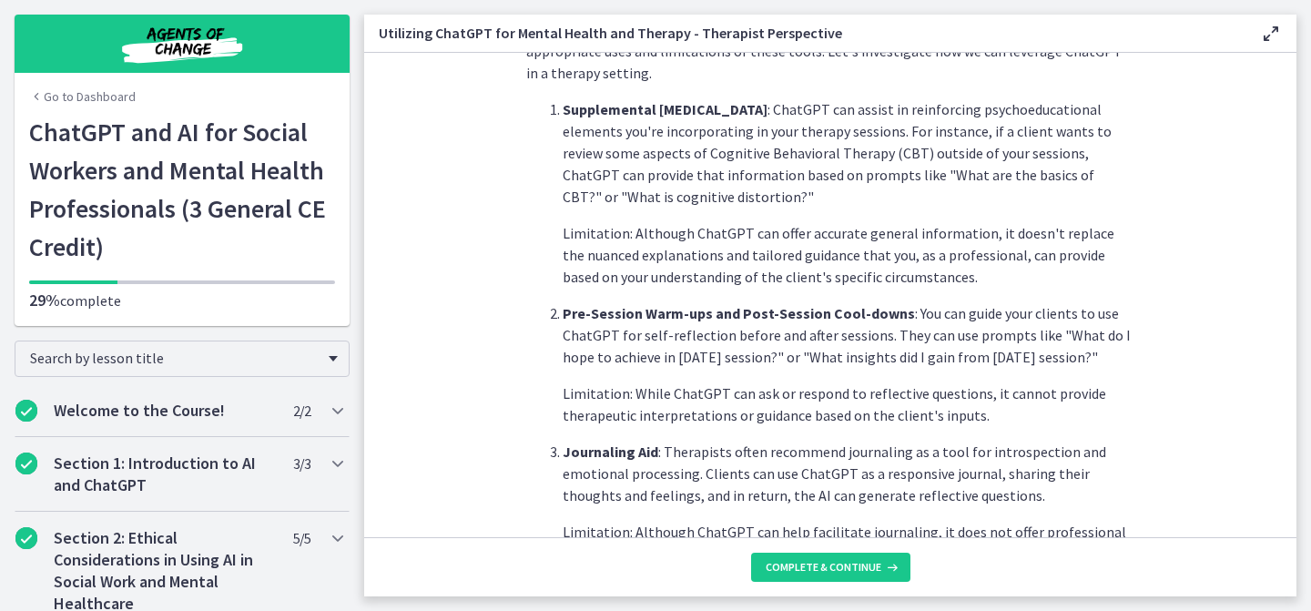
scroll to position [505, 0]
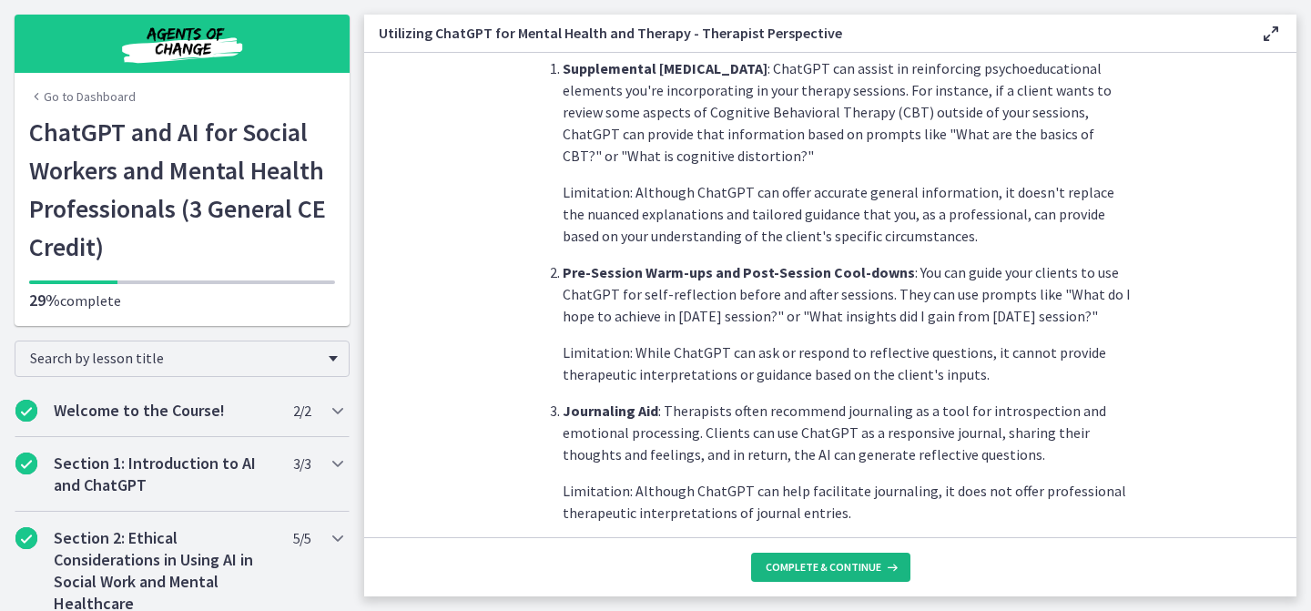
click at [843, 572] on span "Complete & continue" at bounding box center [824, 567] width 116 height 15
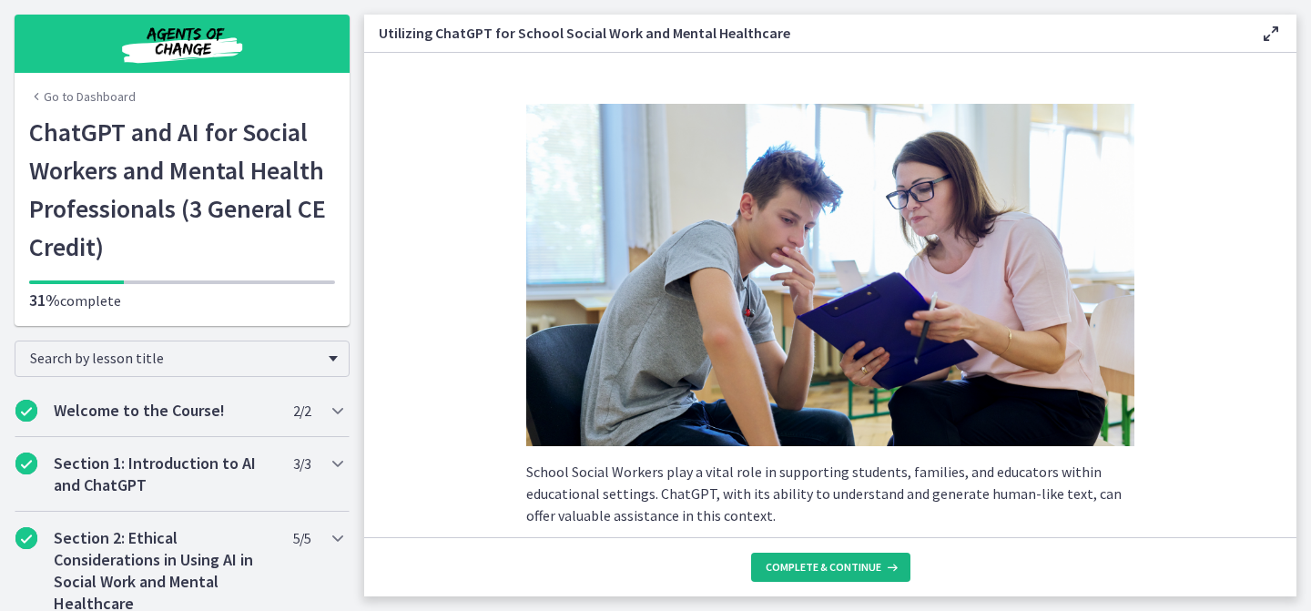
click at [843, 570] on span "Complete & continue" at bounding box center [824, 567] width 116 height 15
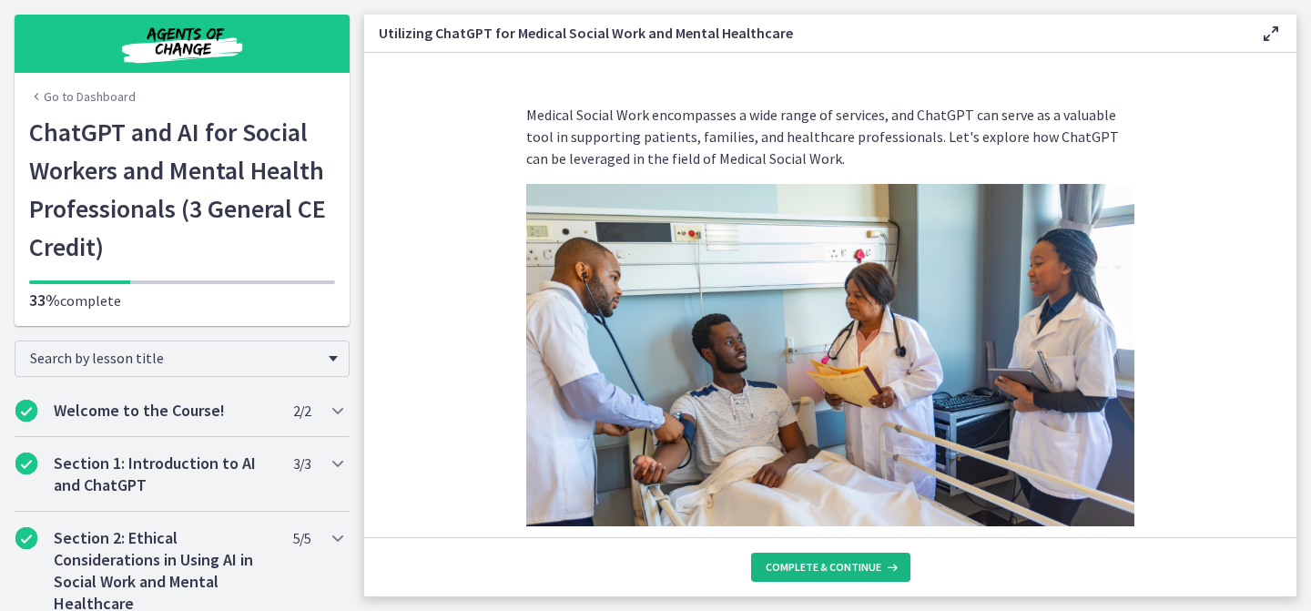
click at [843, 570] on span "Complete & continue" at bounding box center [824, 567] width 116 height 15
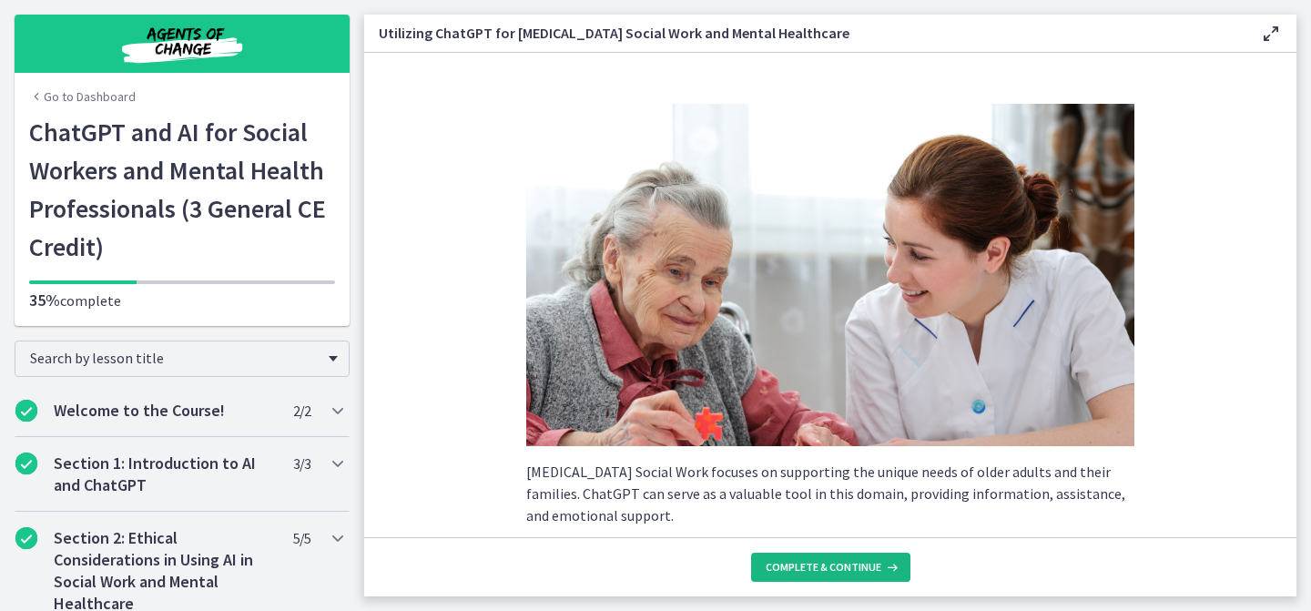
click at [843, 571] on span "Complete & continue" at bounding box center [824, 567] width 116 height 15
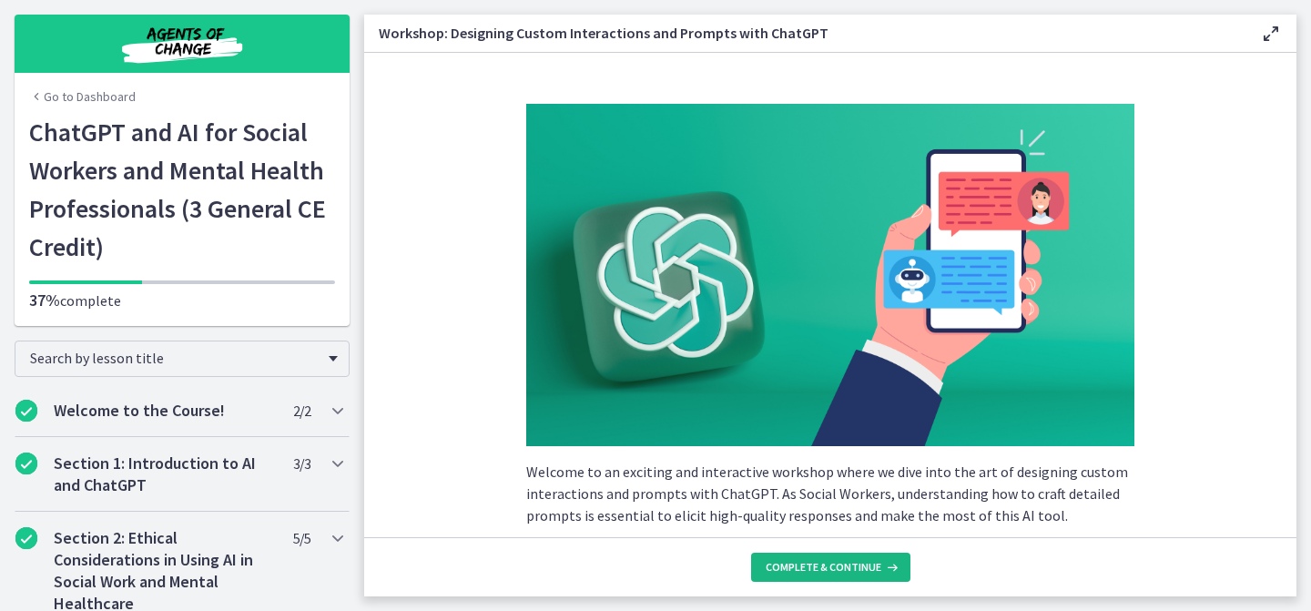
click at [843, 571] on span "Complete & continue" at bounding box center [824, 567] width 116 height 15
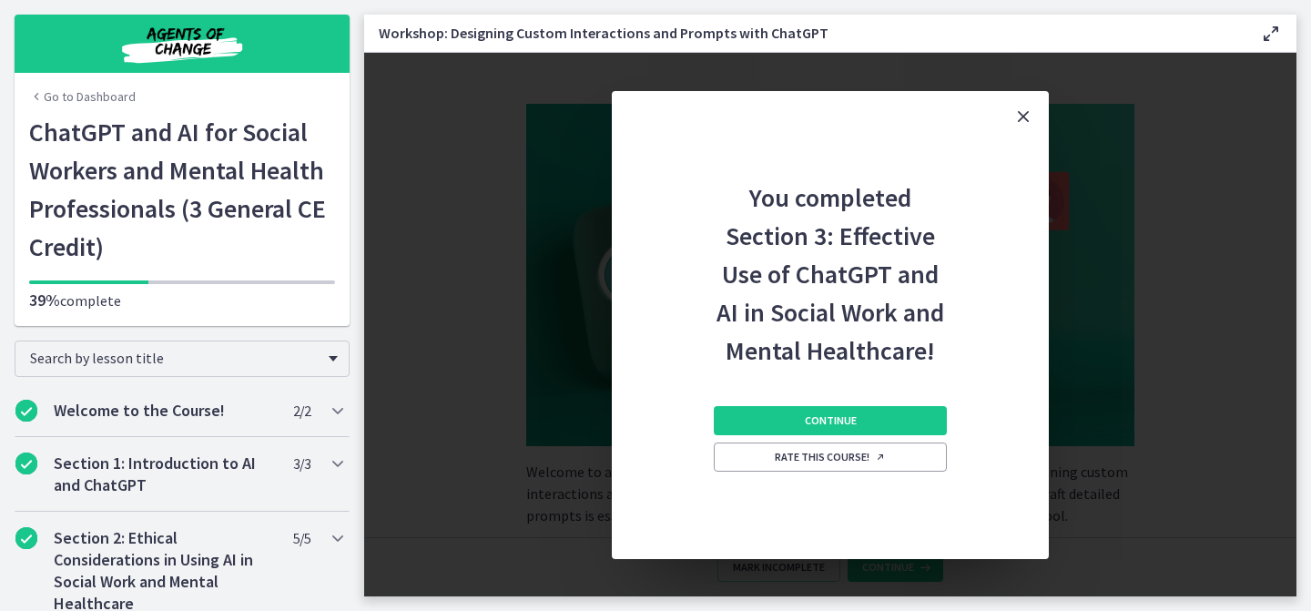
click at [832, 396] on div "Continue Rate this course!" at bounding box center [830, 464] width 233 height 189
click at [1024, 117] on icon "Close" at bounding box center [1024, 117] width 22 height 22
